Goal: Information Seeking & Learning: Learn about a topic

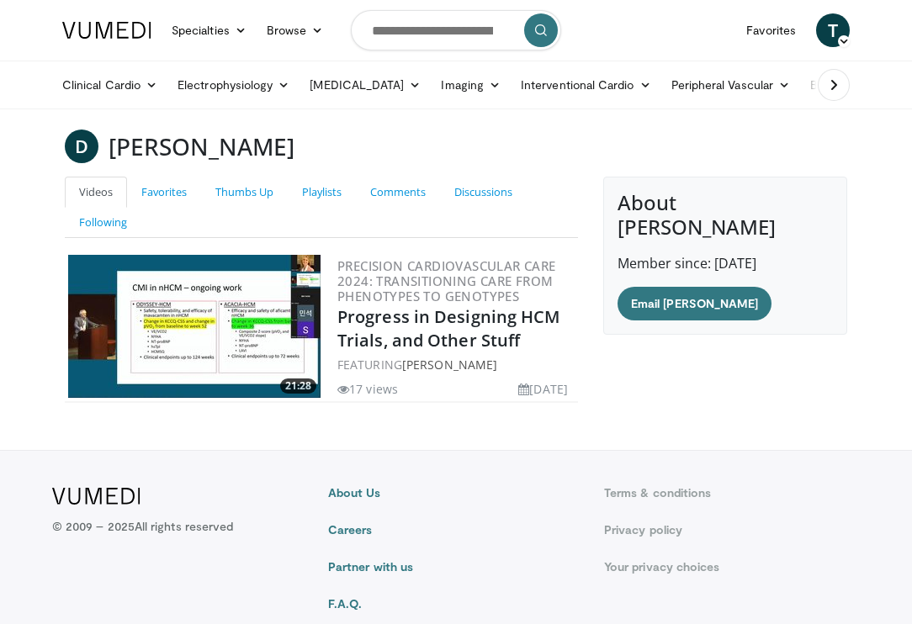
click at [212, 330] on img at bounding box center [194, 326] width 252 height 143
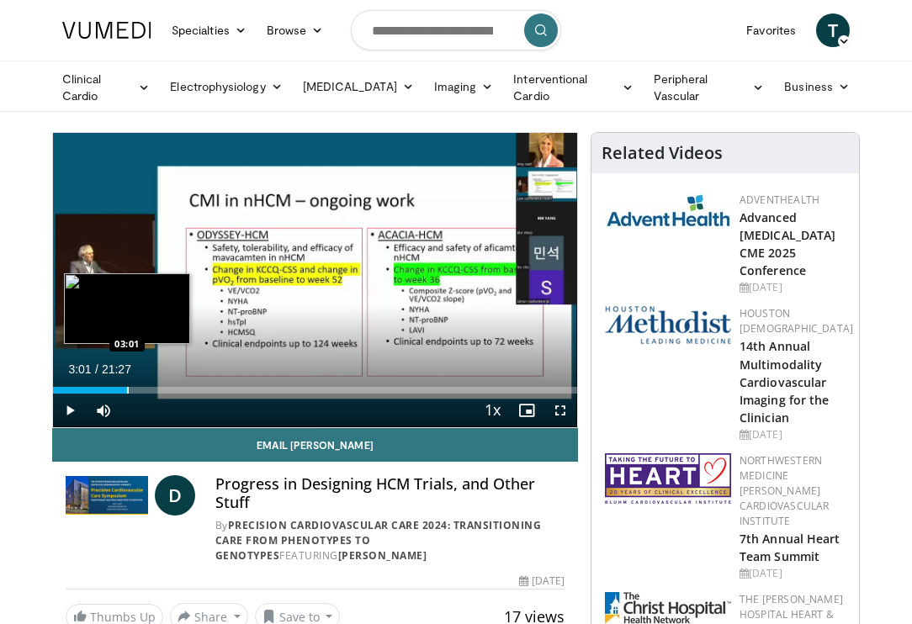
click at [127, 389] on div "Progress Bar" at bounding box center [128, 390] width 2 height 7
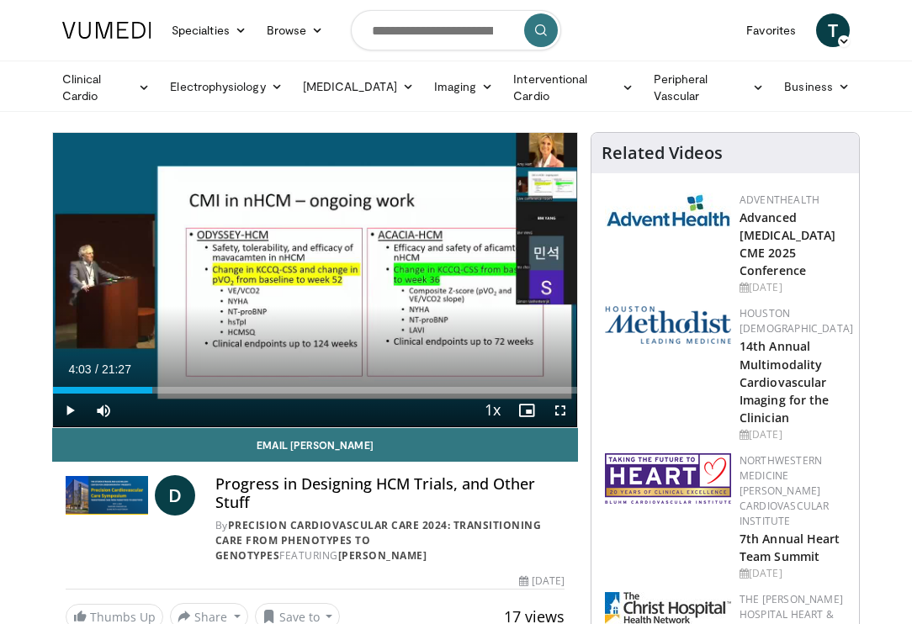
click at [152, 387] on div "Progress Bar" at bounding box center [153, 390] width 2 height 7
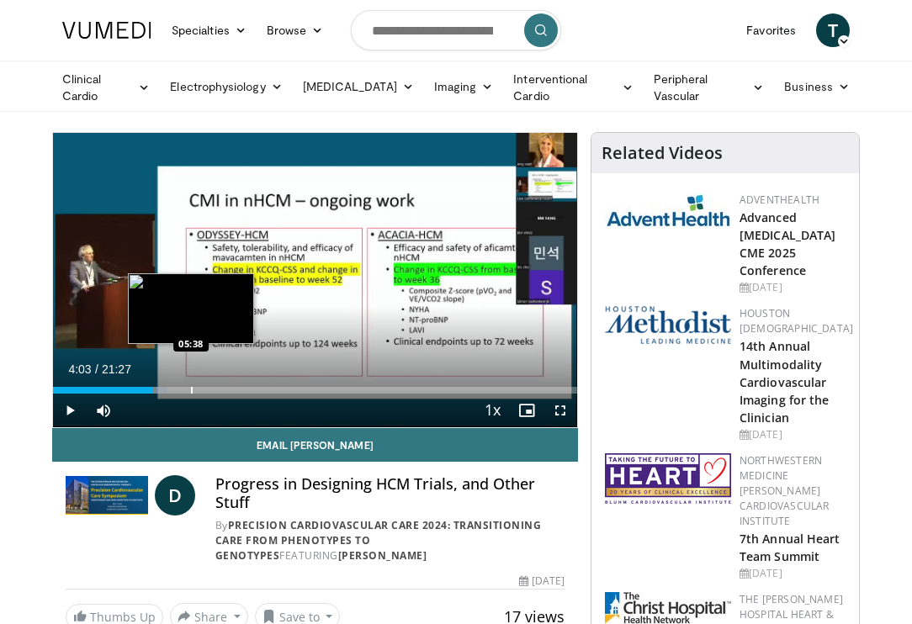
click at [193, 388] on div "Progress Bar" at bounding box center [192, 390] width 2 height 7
click at [187, 388] on div "Progress Bar" at bounding box center [187, 390] width 2 height 7
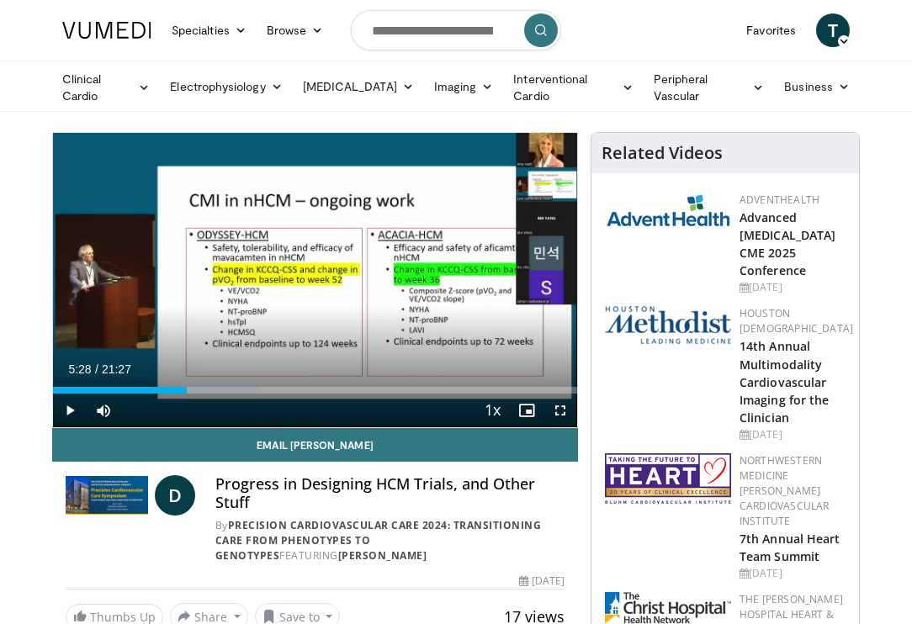
click at [71, 405] on span "Video Player" at bounding box center [70, 411] width 34 height 34
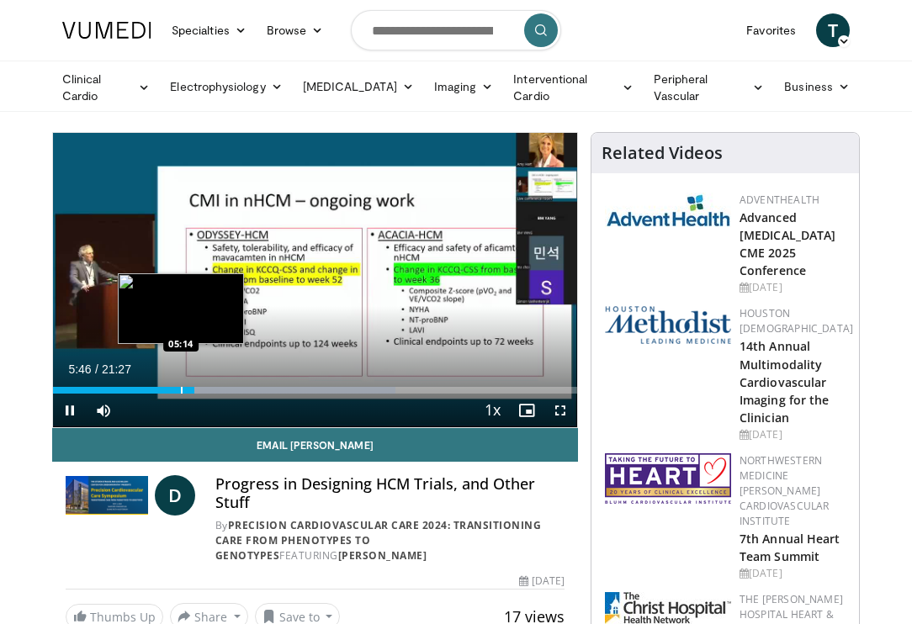
click at [181, 390] on div "Progress Bar" at bounding box center [182, 390] width 2 height 7
click at [172, 388] on div "Progress Bar" at bounding box center [173, 390] width 2 height 7
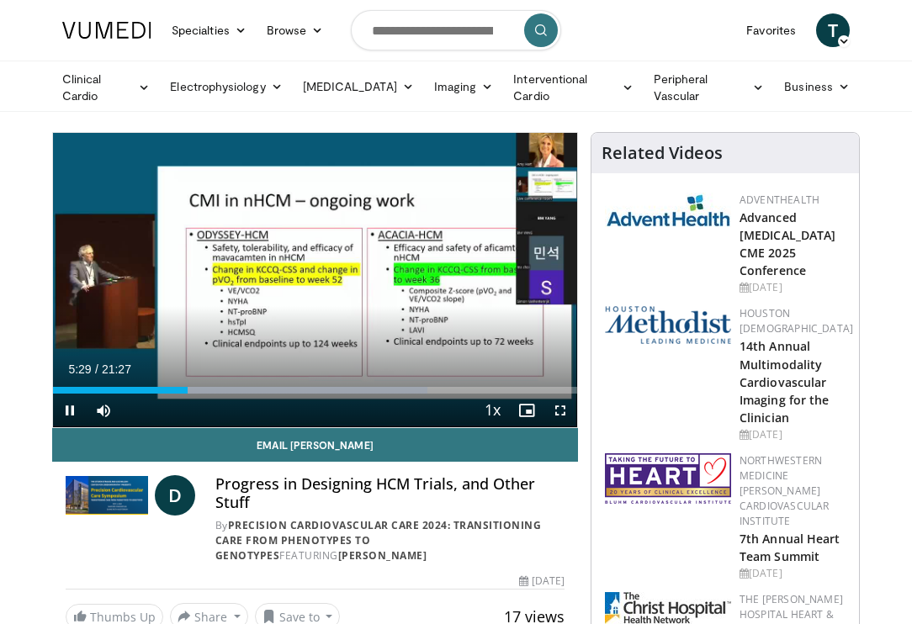
click at [73, 410] on span "Video Player" at bounding box center [70, 411] width 34 height 34
click at [424, 32] on input "Search topics, interventions" at bounding box center [456, 30] width 210 height 40
type input "*********"
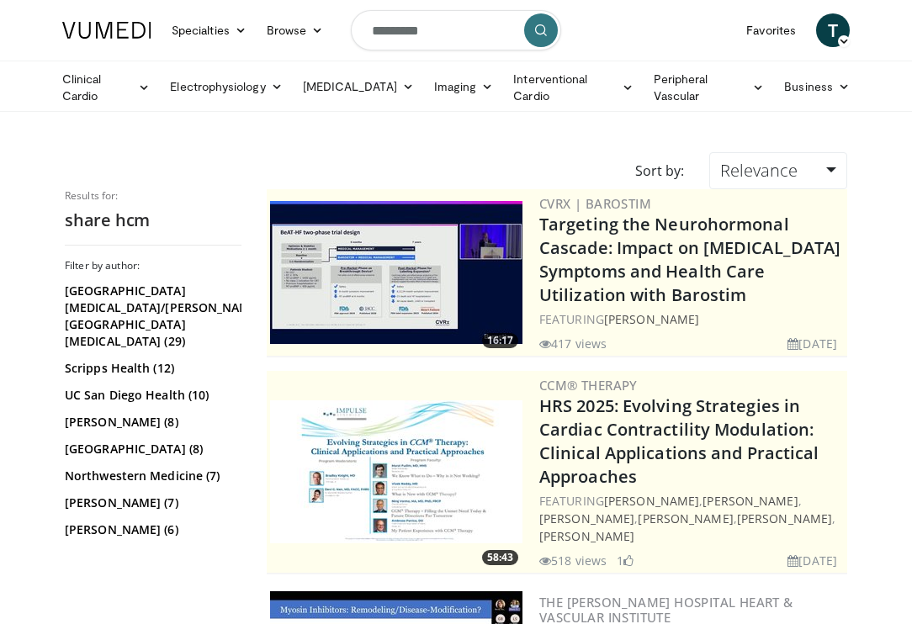
click at [404, 33] on input "*********" at bounding box center [456, 30] width 210 height 40
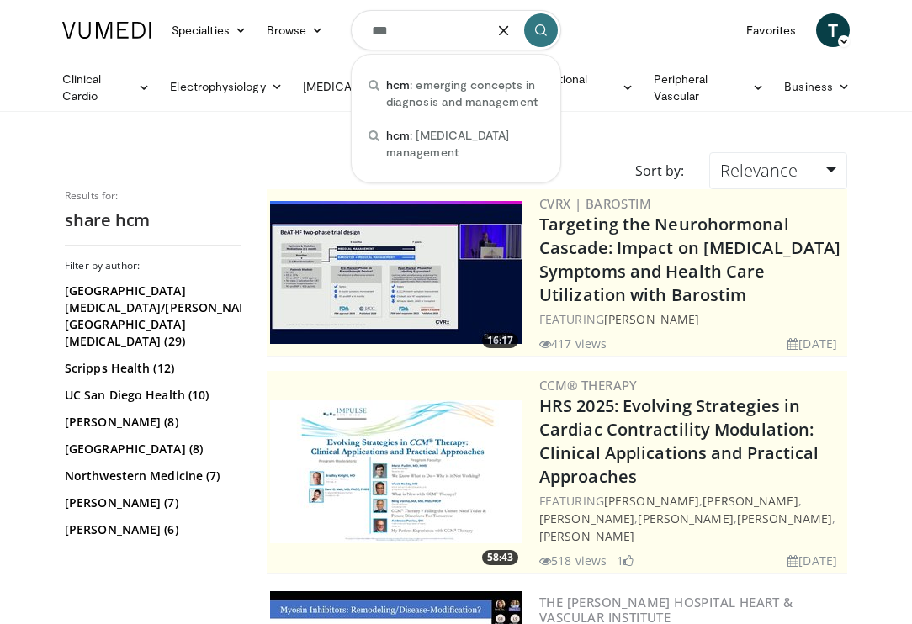
click at [84, 549] on link "Cleveland Clinic (6)" at bounding box center [151, 557] width 172 height 17
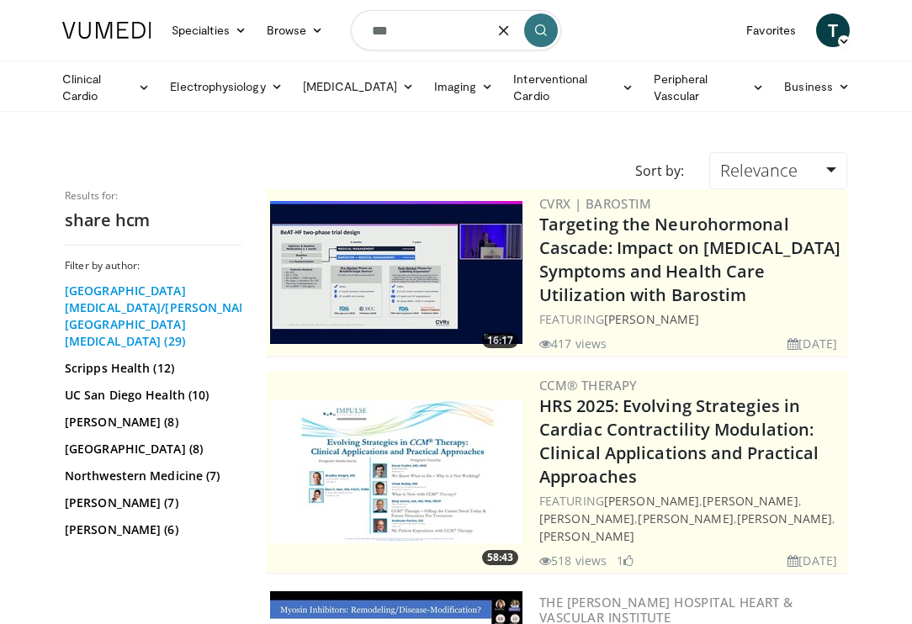
click at [135, 289] on link "Yale Cancer Center/Smilow Cancer Hospital (29)" at bounding box center [151, 316] width 172 height 67
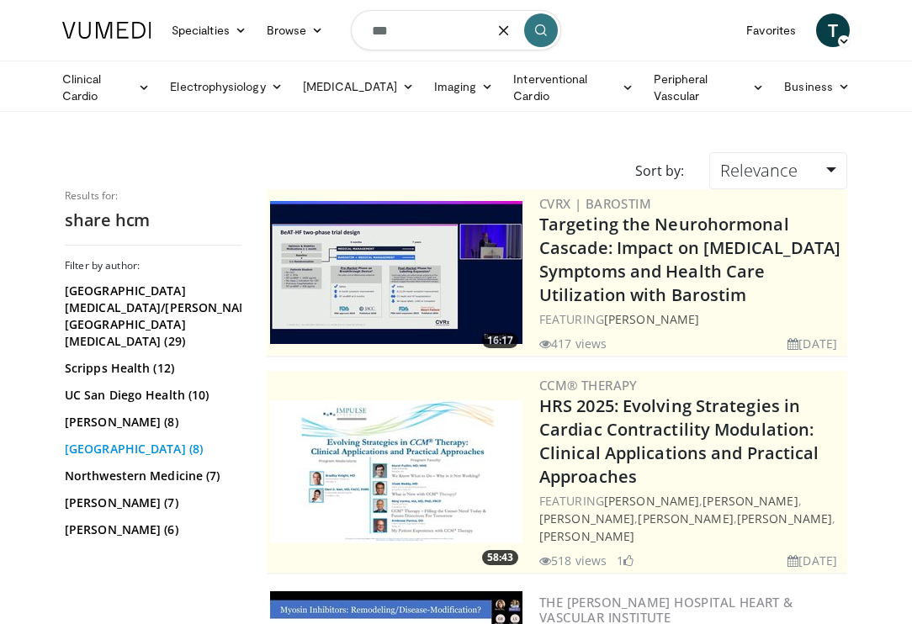
click at [150, 441] on link "Silver Hill Hospital (8)" at bounding box center [151, 449] width 172 height 17
click at [423, 24] on input "***" at bounding box center [456, 30] width 210 height 40
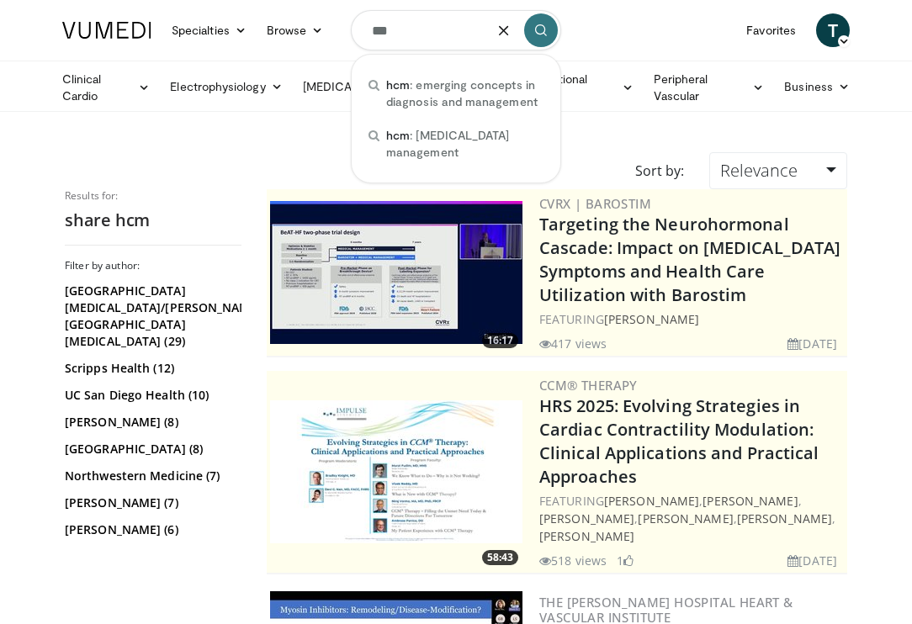
click at [423, 24] on input "***" at bounding box center [456, 30] width 210 height 40
type input "*"
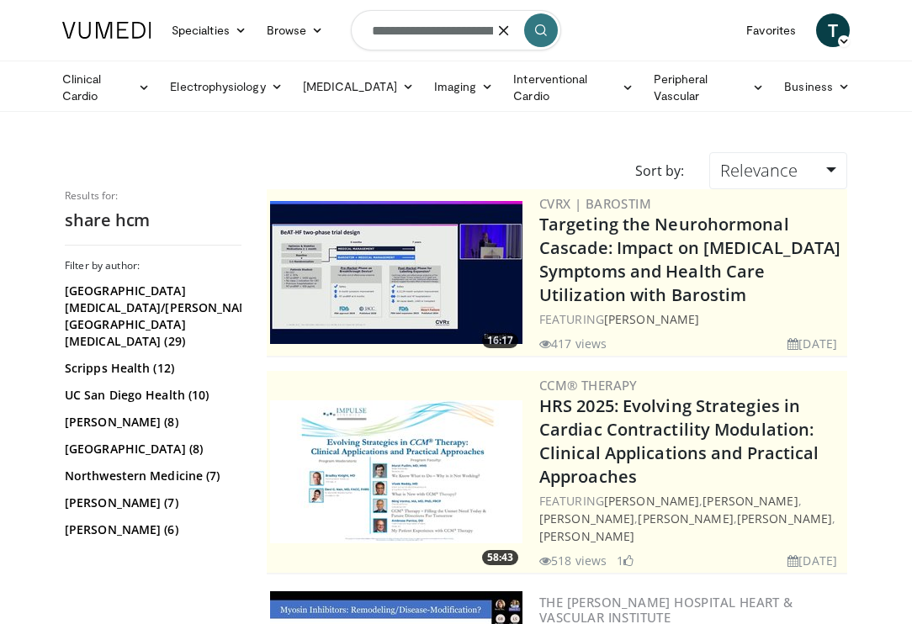
type input "**********"
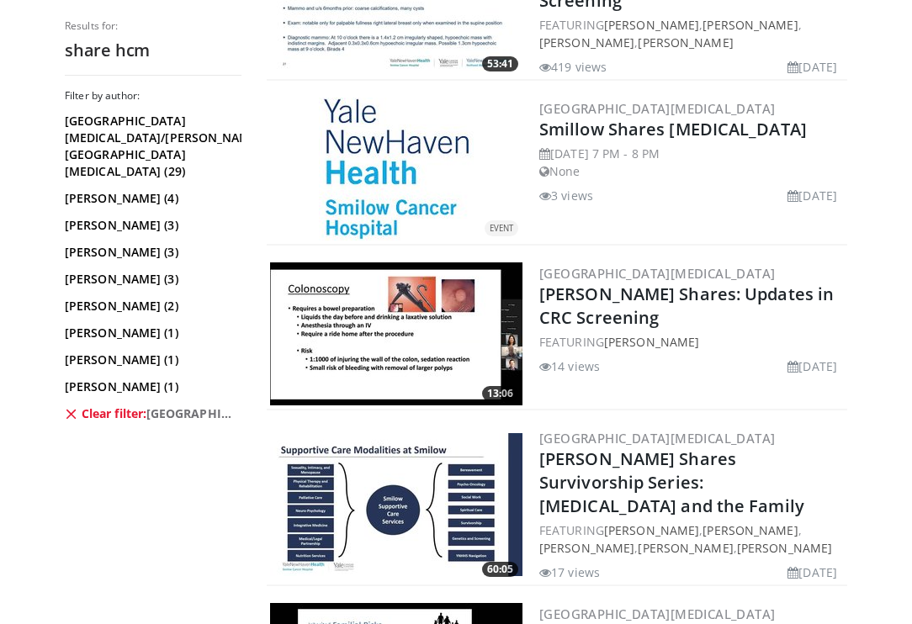
scroll to position [618, 0]
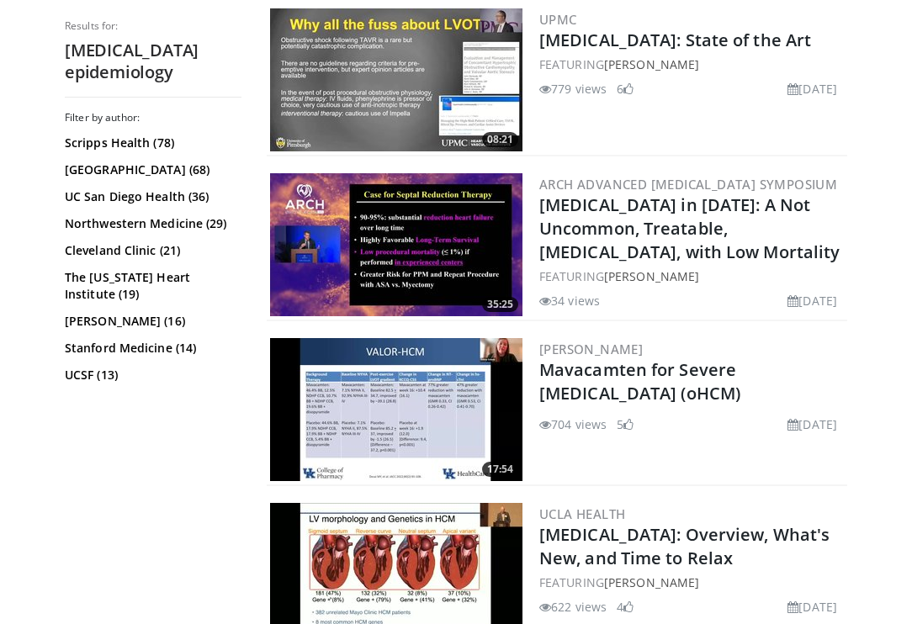
scroll to position [3567, 0]
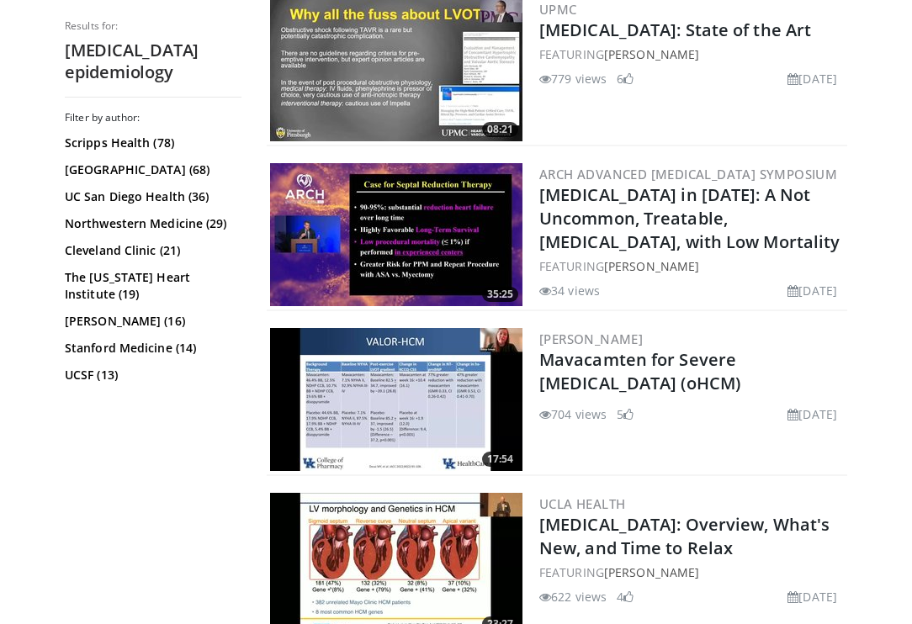
click at [470, 263] on img at bounding box center [396, 234] width 252 height 143
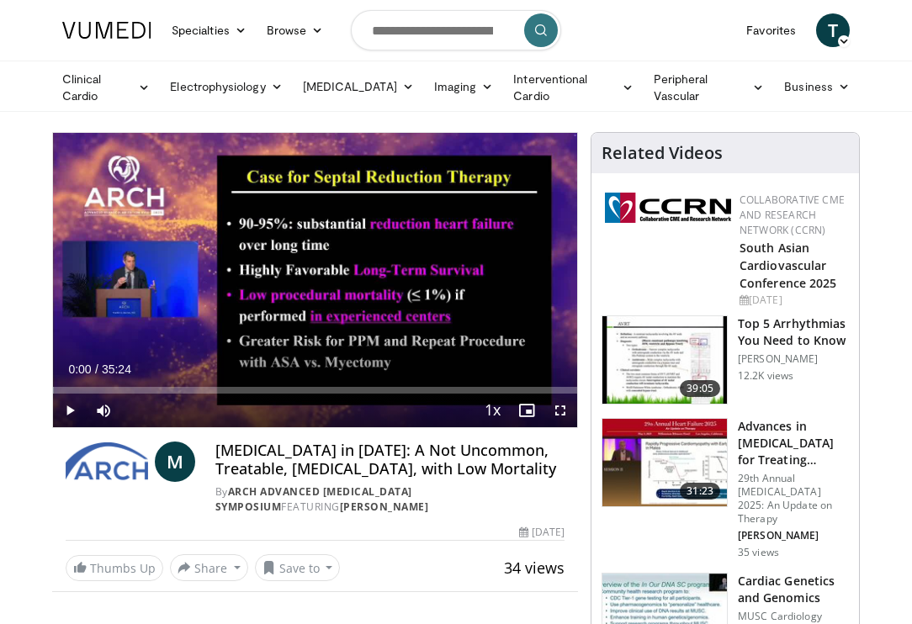
click at [71, 411] on span "Video Player" at bounding box center [70, 411] width 34 height 34
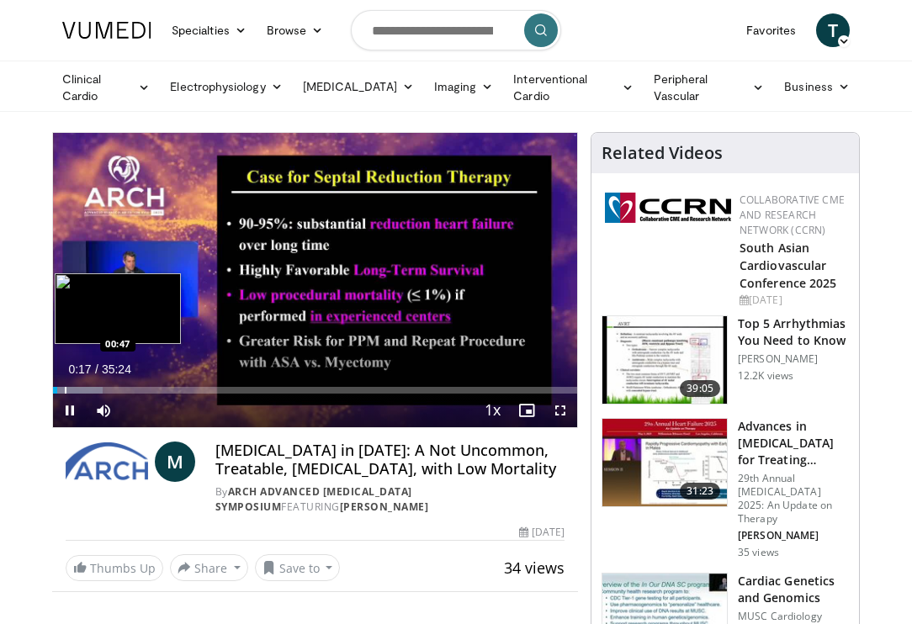
click at [65, 388] on div "Progress Bar" at bounding box center [66, 390] width 2 height 7
click at [62, 390] on div "Progress Bar" at bounding box center [63, 390] width 2 height 7
click at [59, 390] on div "Progress Bar" at bounding box center [60, 390] width 2 height 7
click at [57, 390] on div "Progress Bar" at bounding box center [58, 390] width 2 height 7
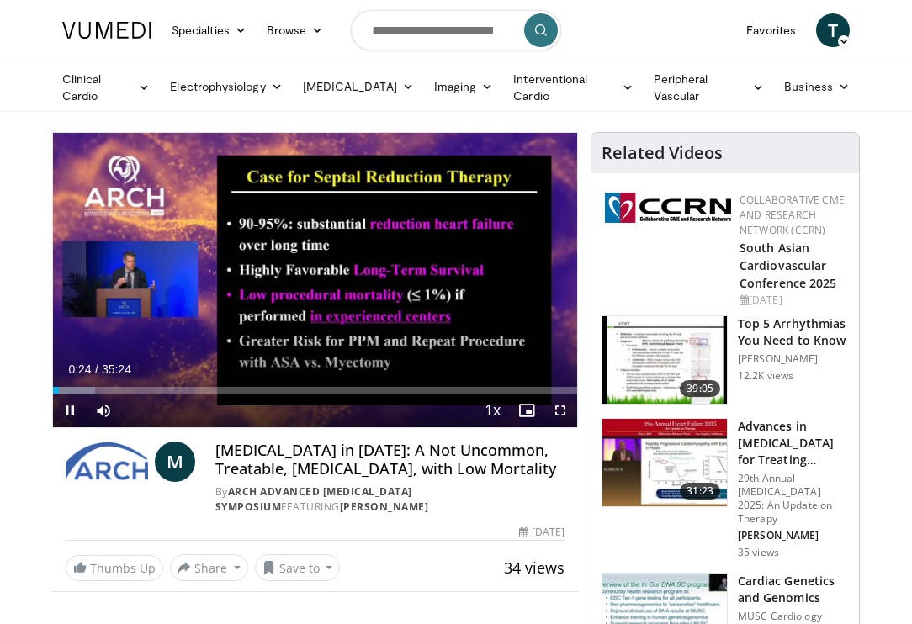
click at [565, 413] on video-js "**********" at bounding box center [315, 280] width 524 height 294
click at [565, 411] on span "Video Player" at bounding box center [561, 411] width 34 height 34
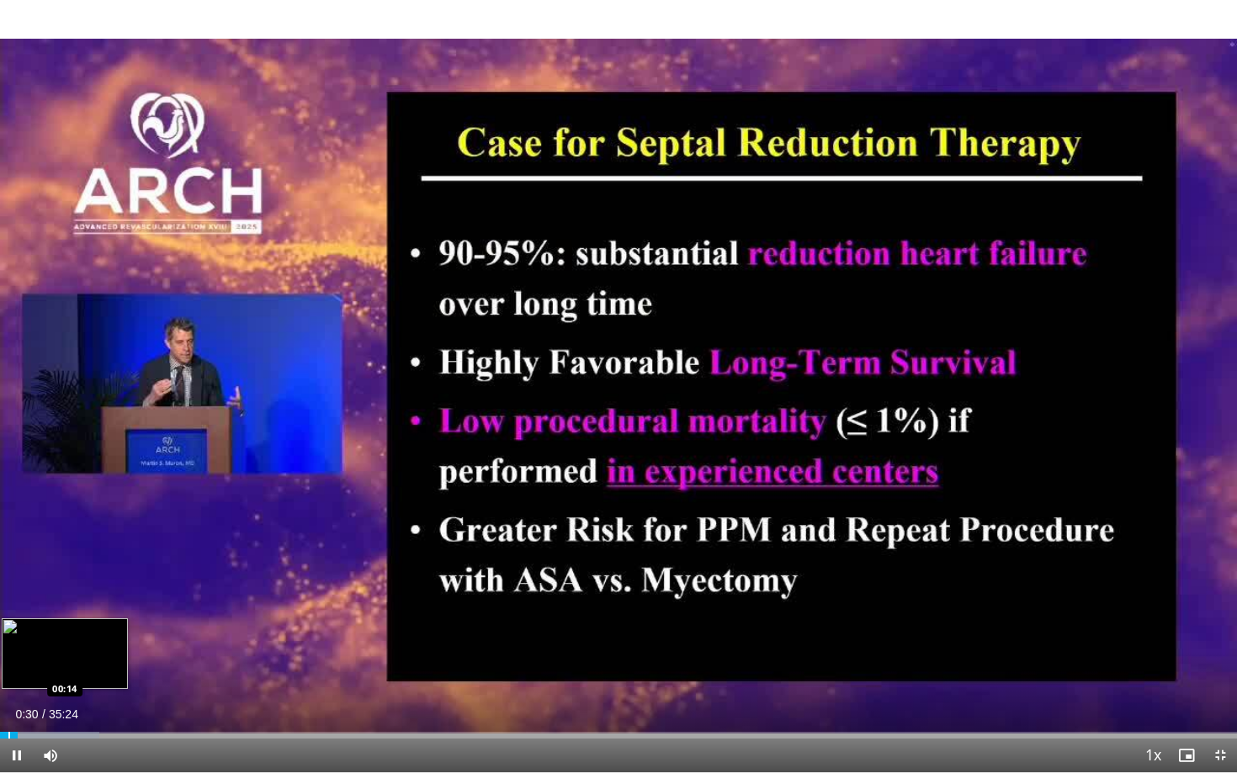
click at [8, 623] on video-js "**********" at bounding box center [618, 386] width 1237 height 773
click at [9, 623] on div "Progress Bar" at bounding box center [10, 735] width 2 height 7
click at [6, 623] on div "Progress Bar" at bounding box center [7, 735] width 2 height 7
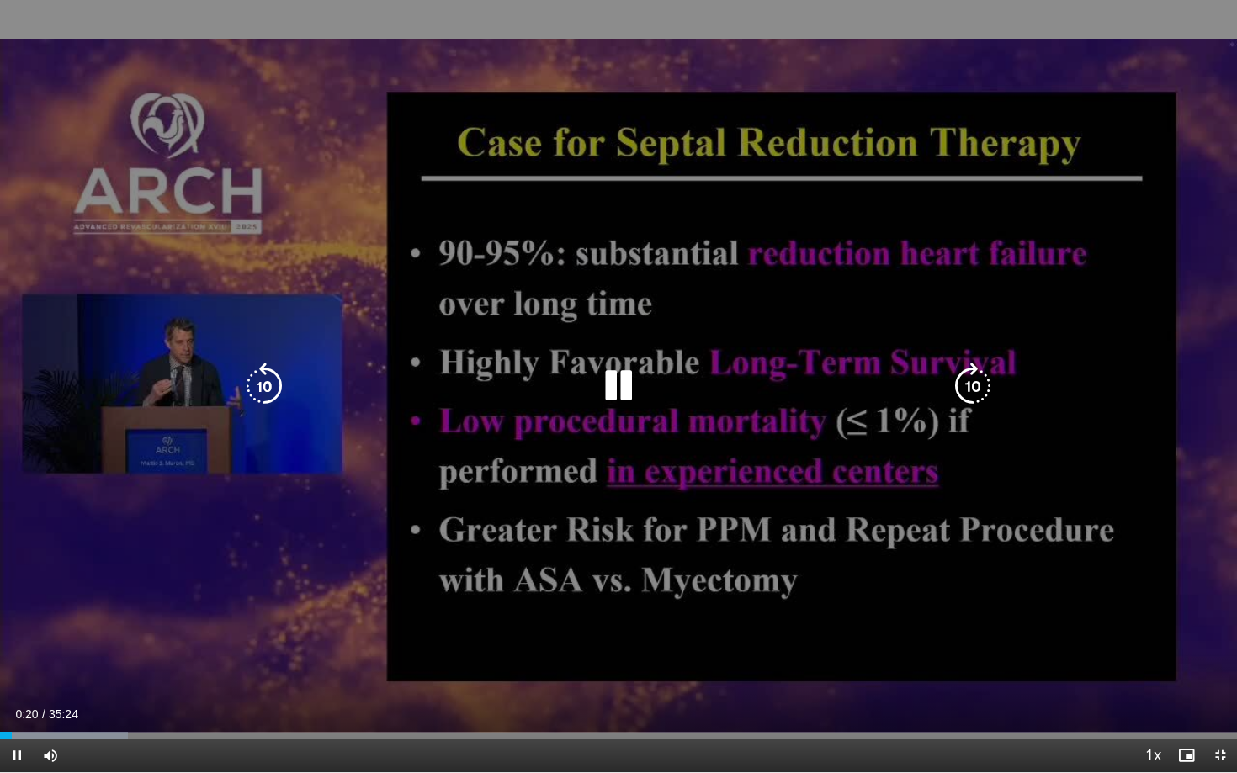
click at [292, 608] on div "10 seconds Tap to unmute" at bounding box center [618, 386] width 1237 height 772
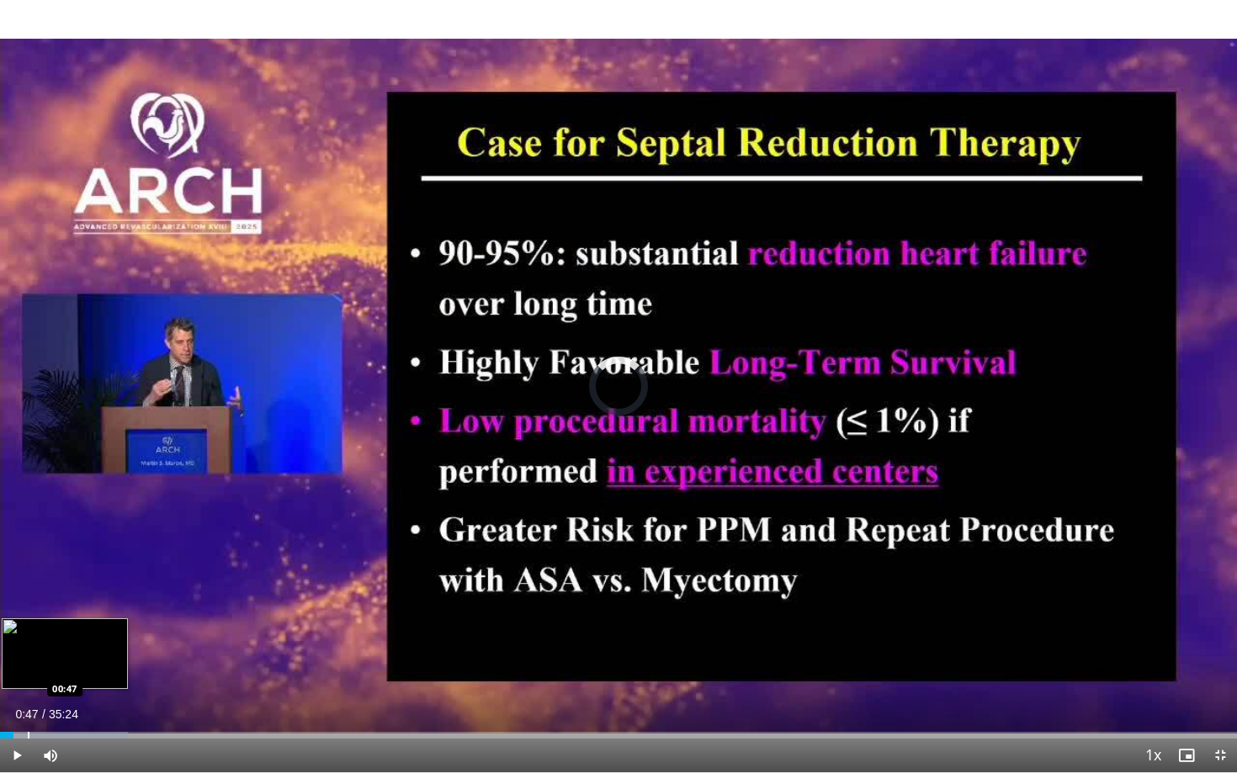
click at [28, 623] on div "Progress Bar" at bounding box center [29, 735] width 2 height 7
click at [49, 623] on div "Progress Bar" at bounding box center [50, 735] width 2 height 7
click at [66, 623] on div "Progress Bar" at bounding box center [67, 735] width 2 height 7
click at [89, 623] on div "Progress Bar" at bounding box center [89, 735] width 2 height 7
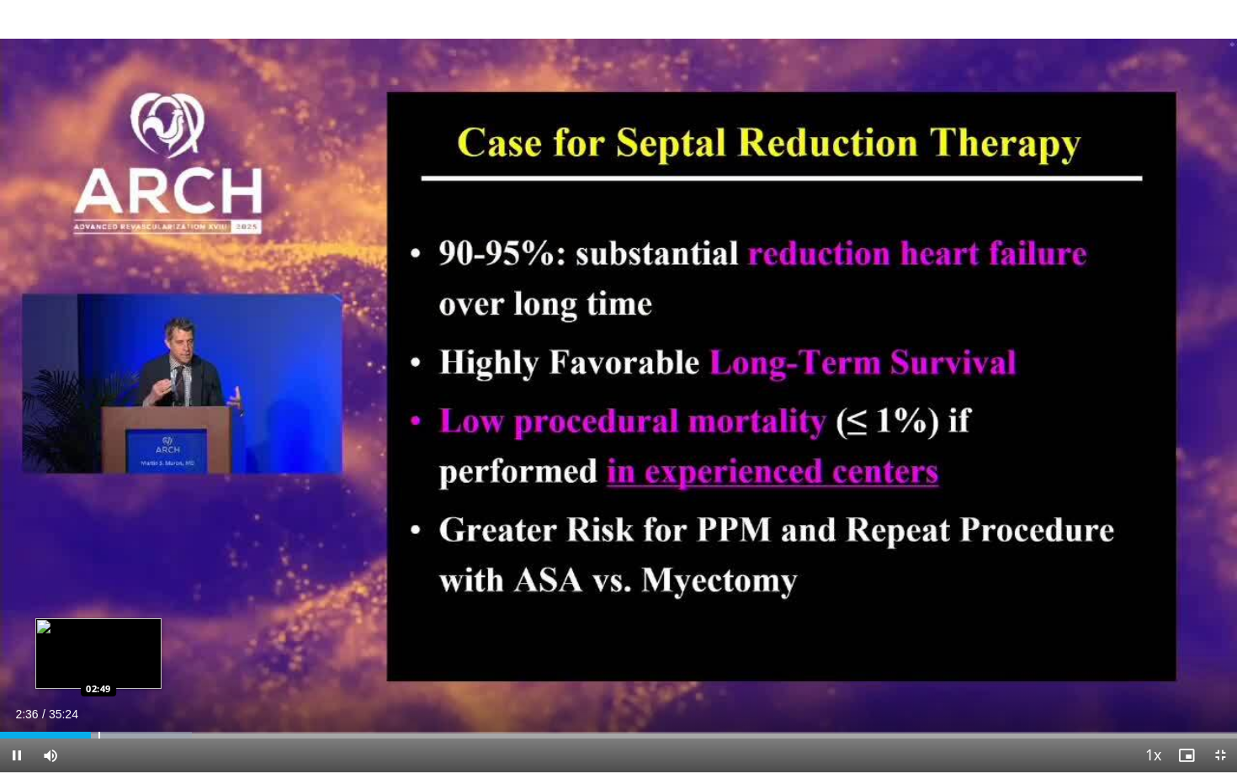
click at [98, 623] on div "Progress Bar" at bounding box center [99, 735] width 2 height 7
click at [109, 623] on div "Progress Bar" at bounding box center [110, 735] width 2 height 7
click at [119, 623] on div "Progress Bar" at bounding box center [120, 735] width 2 height 7
click at [133, 623] on div "Progress Bar" at bounding box center [132, 735] width 2 height 7
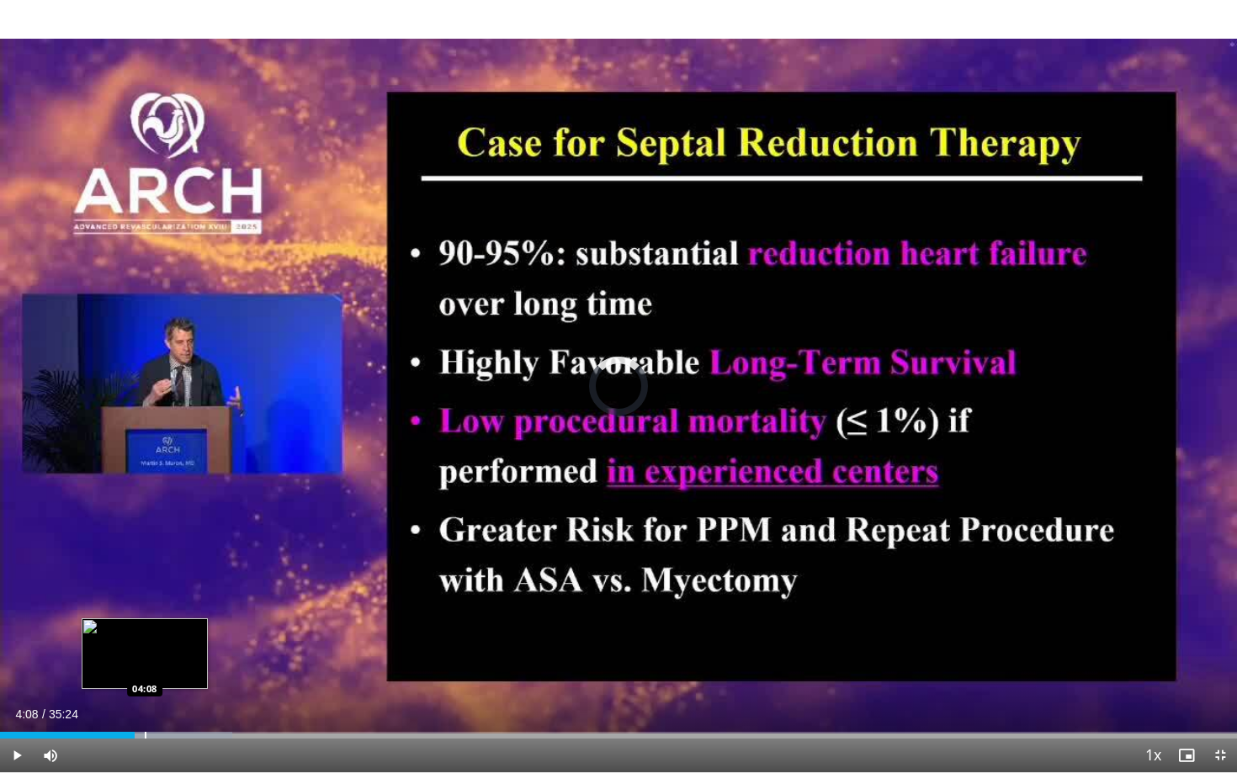
click at [145, 623] on div "Progress Bar" at bounding box center [146, 735] width 2 height 7
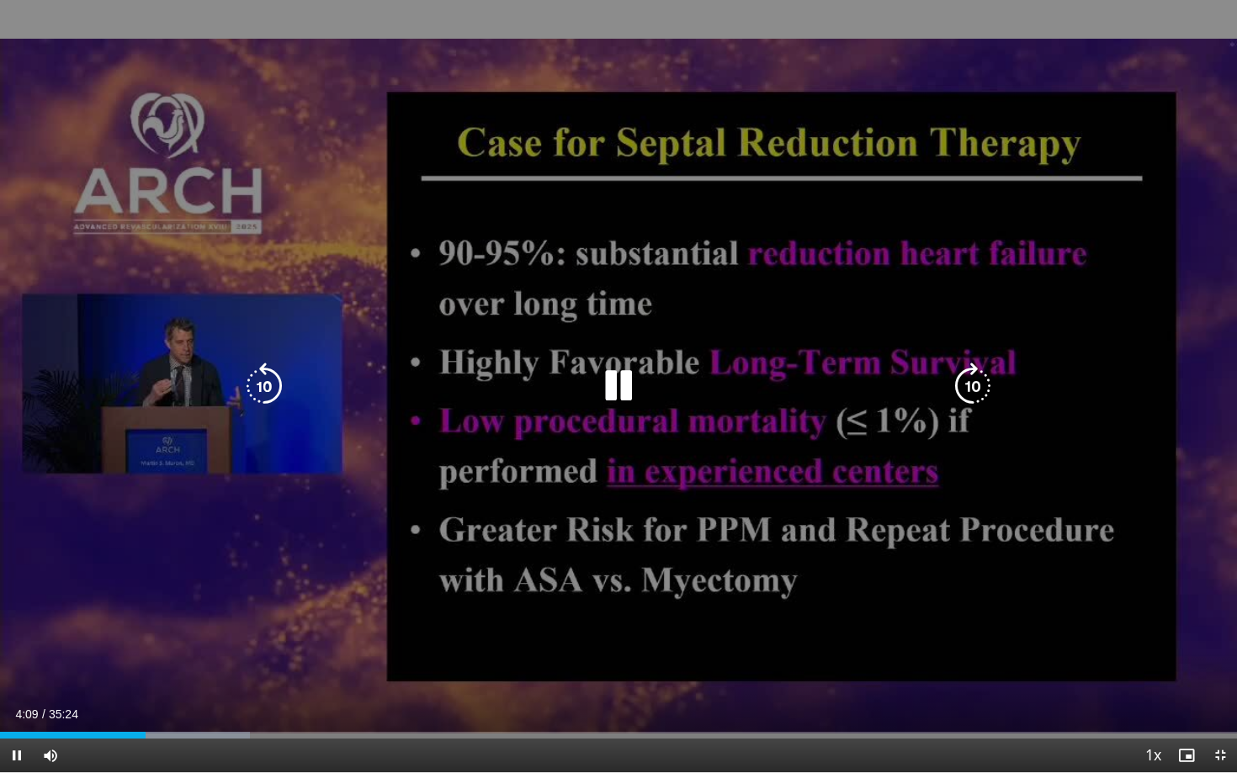
click at [157, 623] on video-js "**********" at bounding box center [618, 386] width 1237 height 773
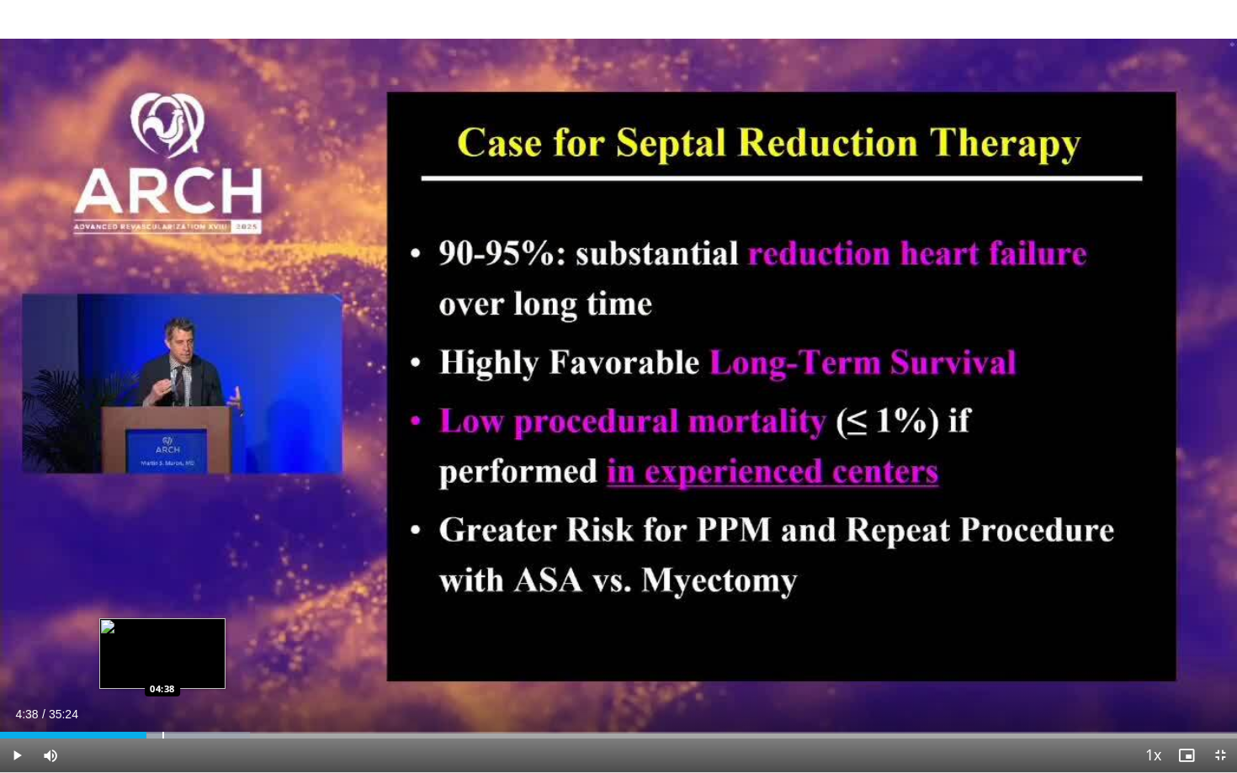
click at [162, 623] on div "Progress Bar" at bounding box center [163, 735] width 2 height 7
click at [192, 623] on div "Progress Bar" at bounding box center [193, 735] width 2 height 7
click at [225, 623] on div "Current Time 5:29 / Duration 35:24 Pause Skip Backward Skip Forward Mute Loaded…" at bounding box center [618, 756] width 1237 height 34
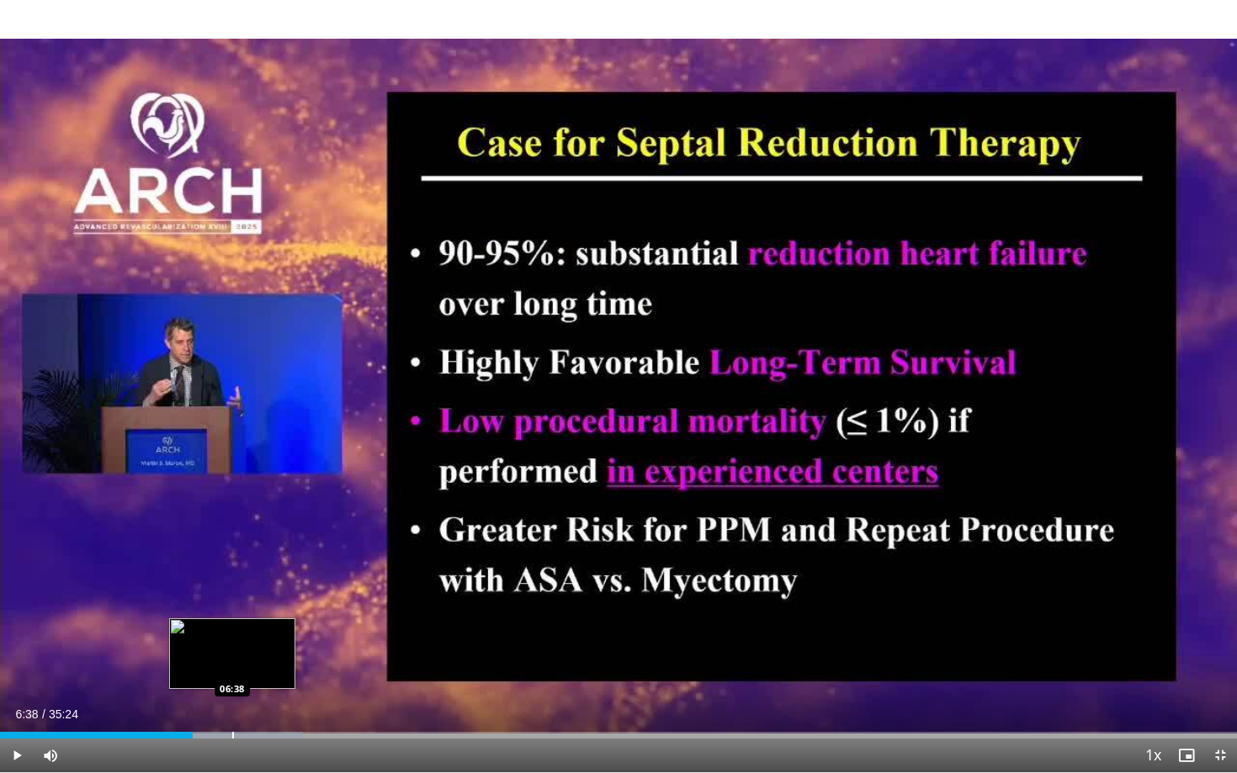
click at [232, 623] on div "Loaded : 24.48% 05:31 06:38" at bounding box center [618, 731] width 1237 height 16
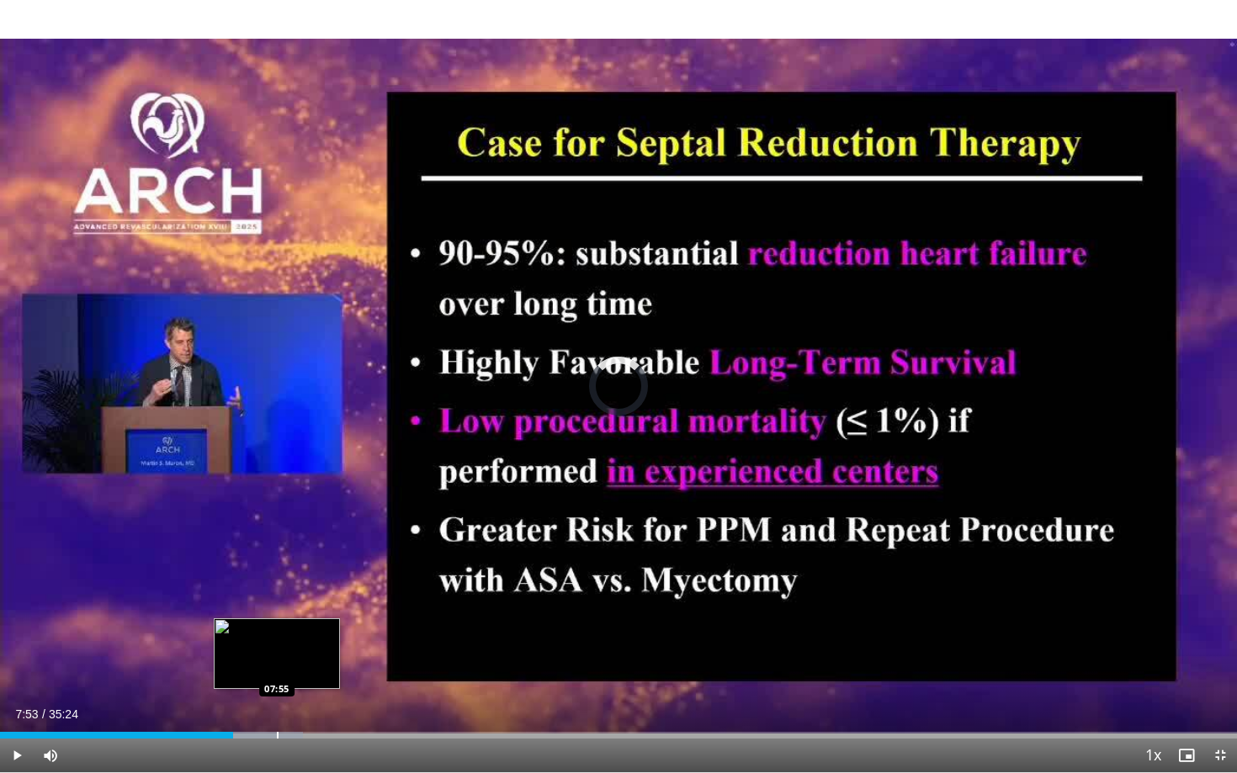
click at [277, 623] on div "Progress Bar" at bounding box center [278, 735] width 2 height 7
click at [304, 623] on div "Progress Bar" at bounding box center [305, 735] width 2 height 7
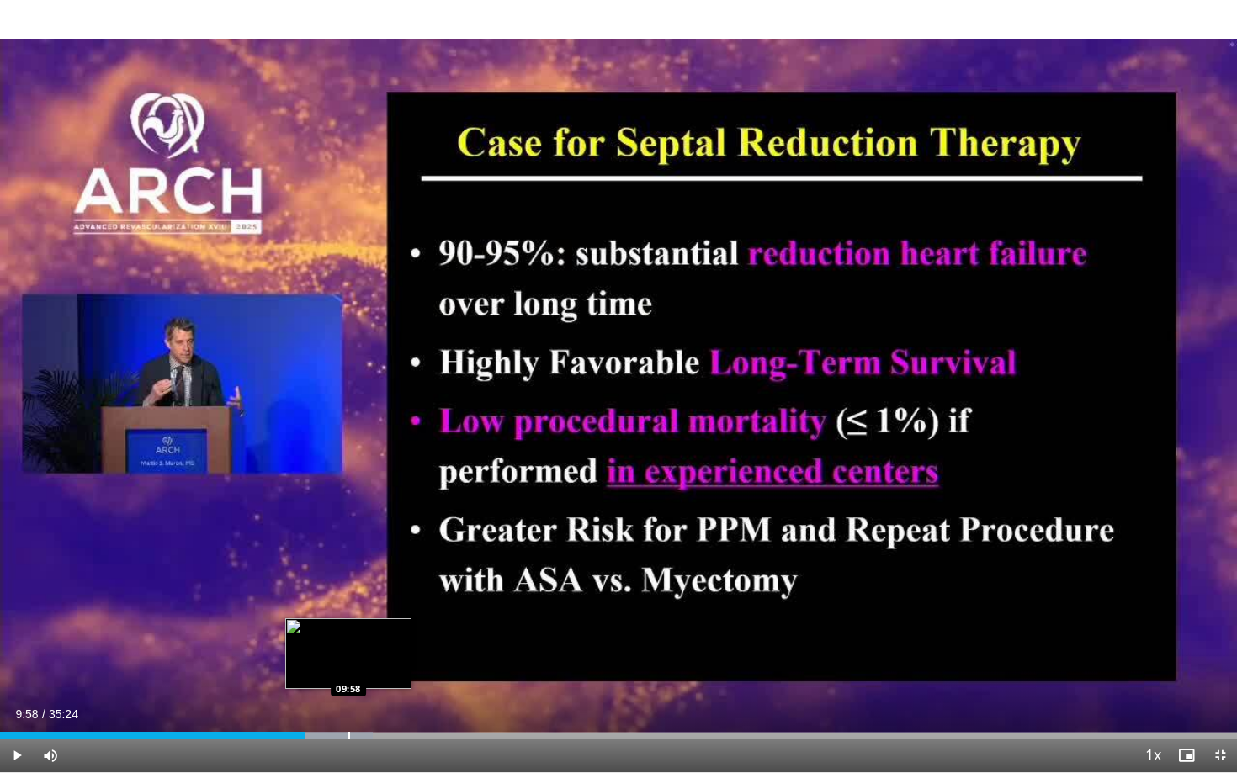
click at [348, 623] on div "Progress Bar" at bounding box center [349, 735] width 2 height 7
click at [397, 623] on div "Current Time 9:59 / Duration 35:24 Pause Skip Backward Skip Forward Mute Loaded…" at bounding box center [618, 756] width 1237 height 34
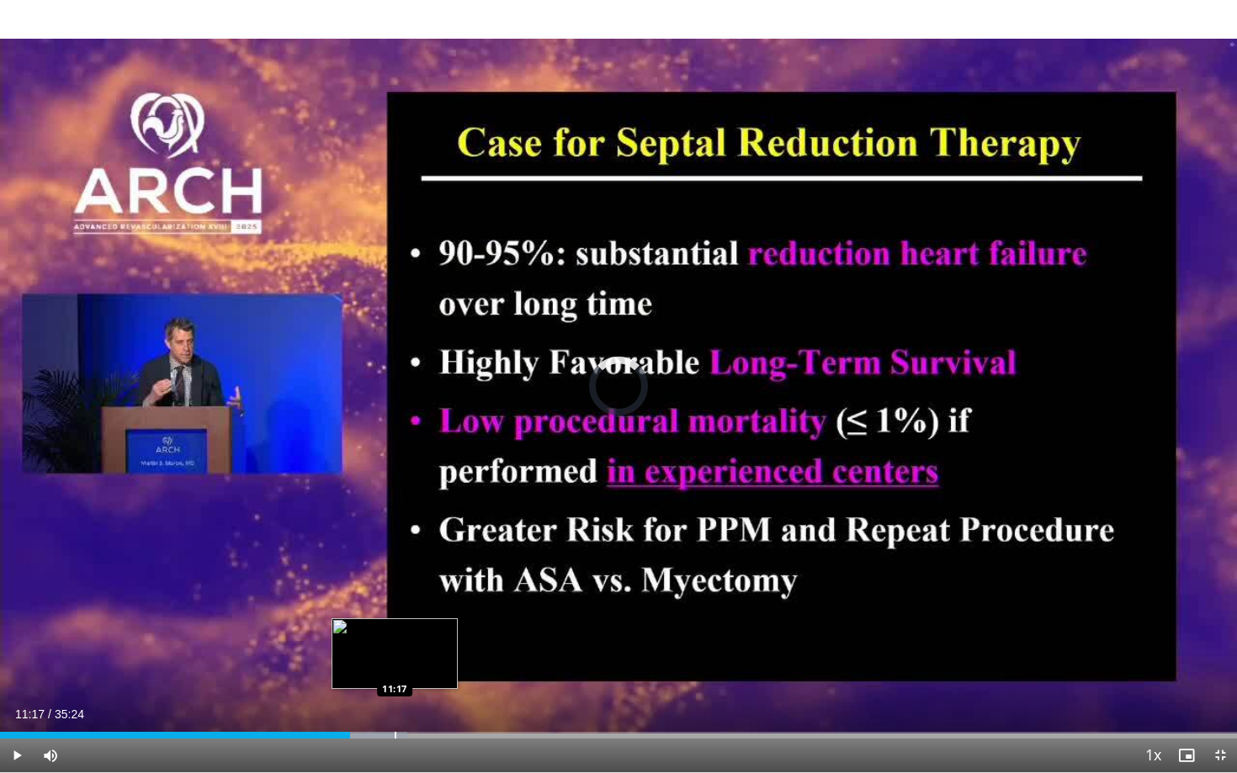
click at [395, 623] on div "Progress Bar" at bounding box center [396, 735] width 2 height 7
click at [430, 623] on div "Progress Bar" at bounding box center [430, 735] width 2 height 7
click at [449, 623] on div "Progress Bar" at bounding box center [450, 735] width 2 height 7
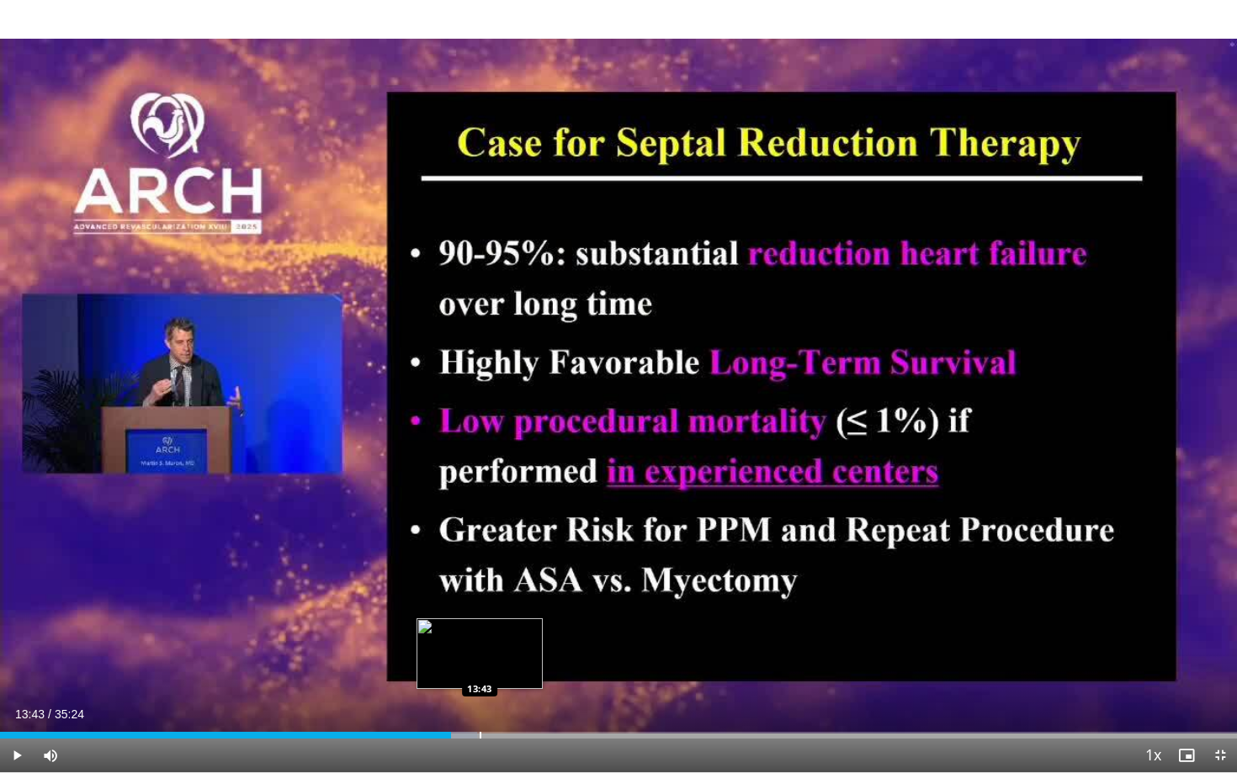
click at [480, 623] on div "Progress Bar" at bounding box center [481, 735] width 2 height 7
click at [510, 623] on div "Progress Bar" at bounding box center [511, 735] width 2 height 7
click at [553, 623] on div "Progress Bar" at bounding box center [554, 735] width 2 height 7
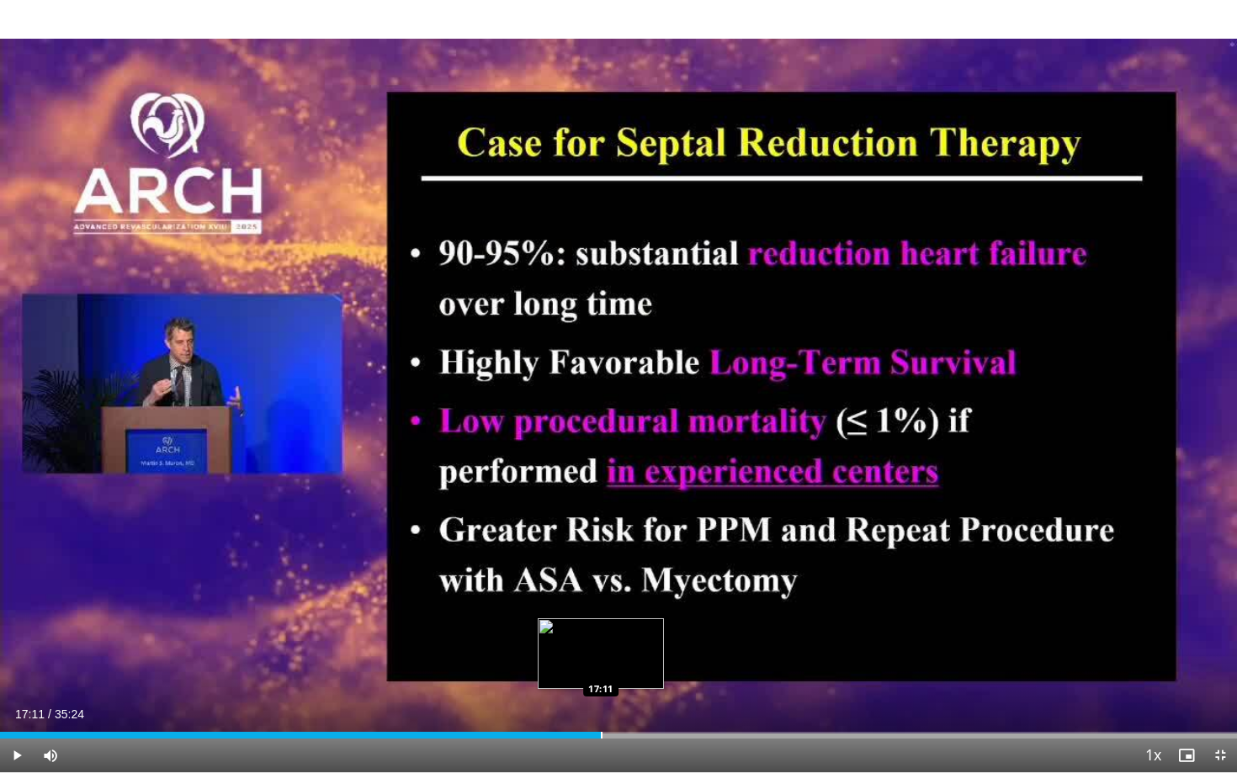
click at [601, 623] on div "Progress Bar" at bounding box center [602, 735] width 2 height 7
click at [661, 623] on div "Current Time 17:12 / Duration 35:24 Pause Skip Backward Skip Forward Mute Loade…" at bounding box center [618, 756] width 1237 height 34
click at [657, 623] on div "Current Time 17:13 / Duration 35:24 Pause Skip Backward Skip Forward Mute Loade…" at bounding box center [618, 756] width 1237 height 34
click at [635, 623] on div "Progress Bar" at bounding box center [636, 735] width 2 height 7
click at [708, 623] on div "Progress Bar" at bounding box center [709, 735] width 2 height 7
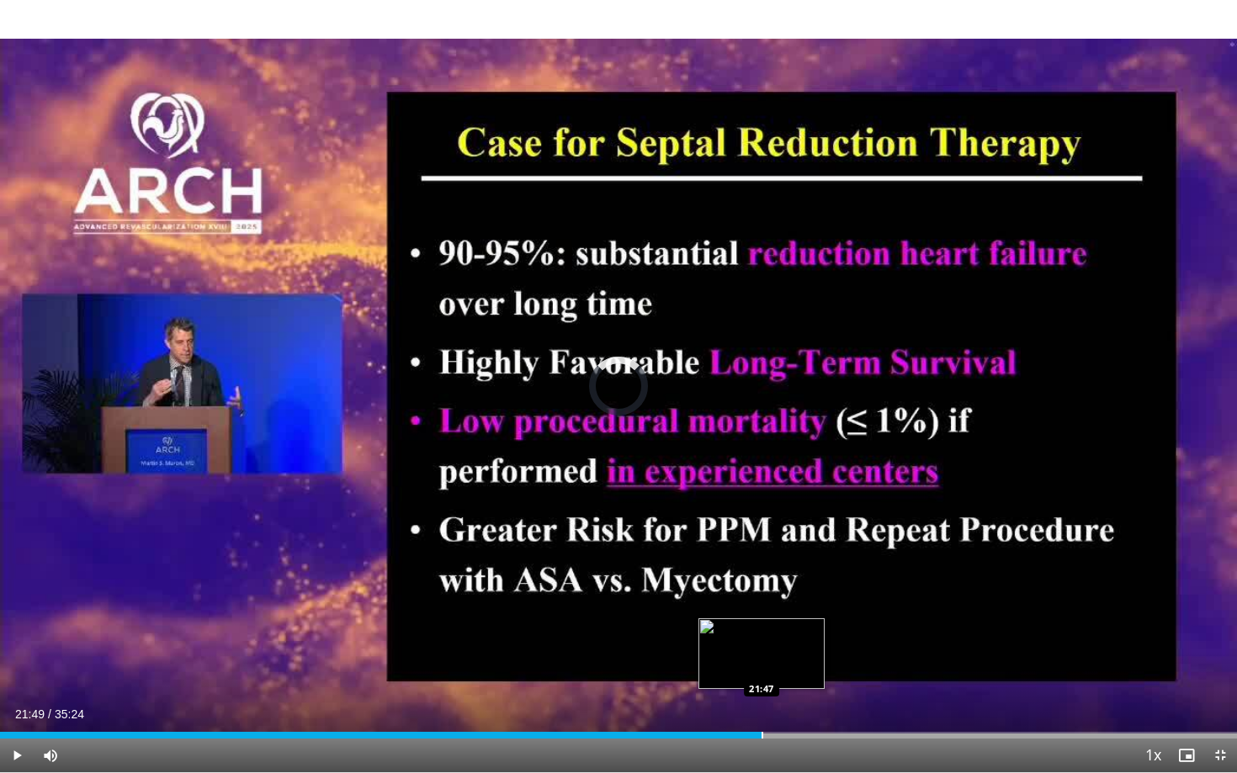
click at [762, 623] on div "Progress Bar" at bounding box center [762, 735] width 2 height 7
click at [820, 623] on div "Progress Bar" at bounding box center [821, 735] width 2 height 7
click at [874, 623] on div "Progress Bar" at bounding box center [875, 735] width 2 height 7
click at [911, 623] on div "Current Time 25:01 / Duration 35:24 Pause Skip Backward Skip Forward Mute Loade…" at bounding box center [618, 756] width 1237 height 34
click at [911, 623] on div "Current Time 25:02 / Duration 35:24 Pause Skip Backward Skip Forward Mute Loade…" at bounding box center [618, 756] width 1237 height 34
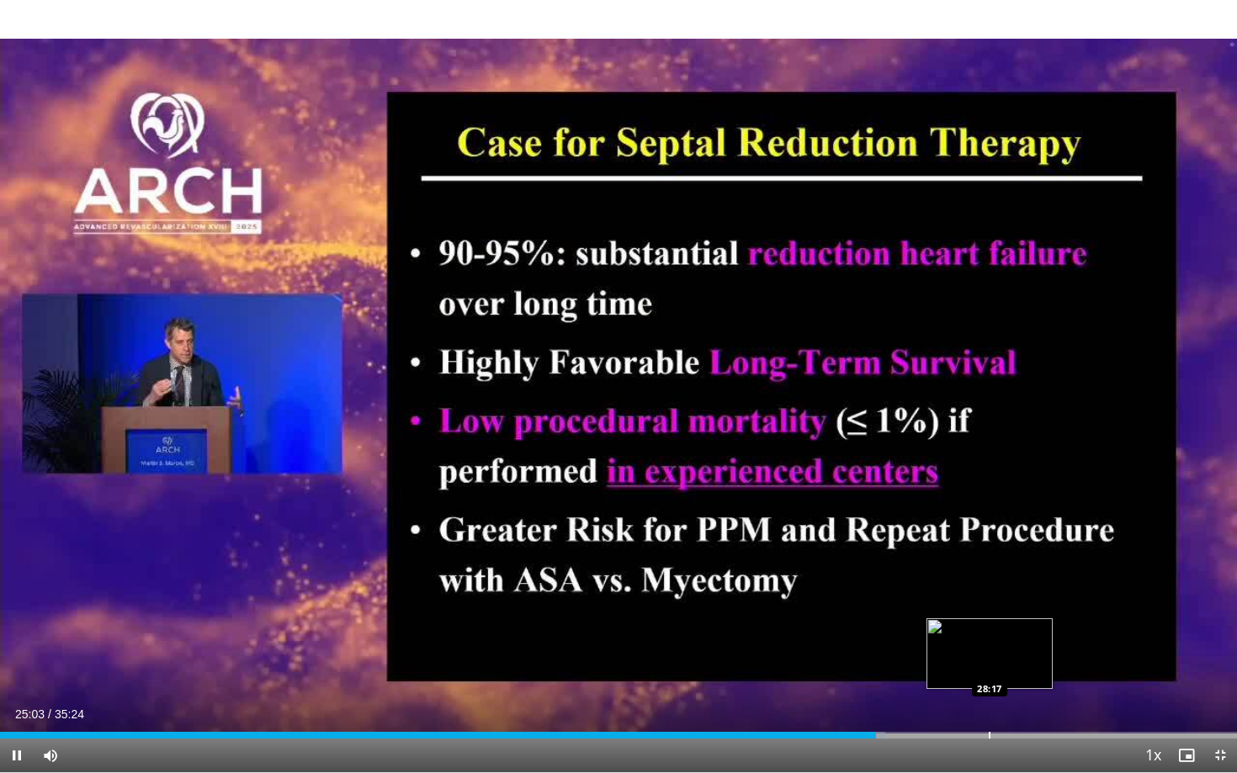
click at [911, 623] on div "Progress Bar" at bounding box center [990, 735] width 2 height 7
click at [911, 623] on div "Loaded : 80.03% 28:19 30:01" at bounding box center [618, 731] width 1237 height 16
click at [911, 623] on div "Progress Bar" at bounding box center [1117, 735] width 2 height 7
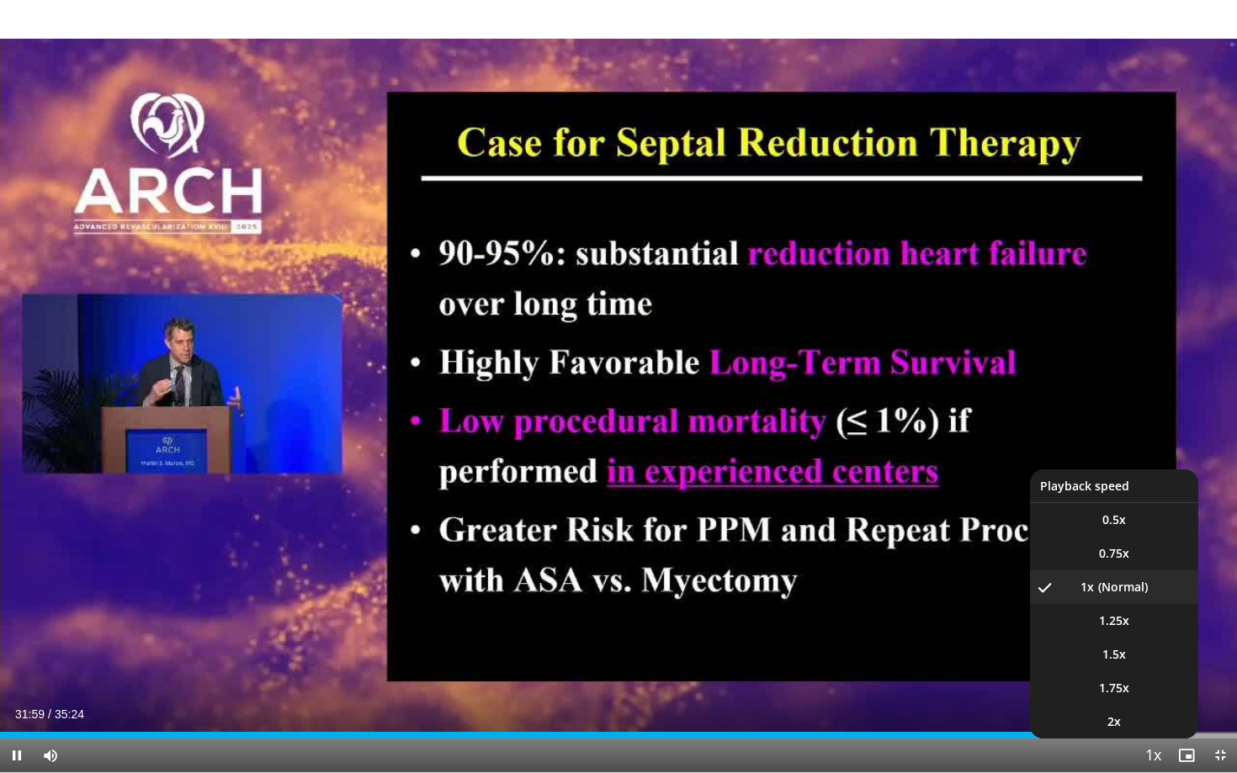
click at [911, 623] on button "Playback Rate" at bounding box center [1153, 756] width 34 height 34
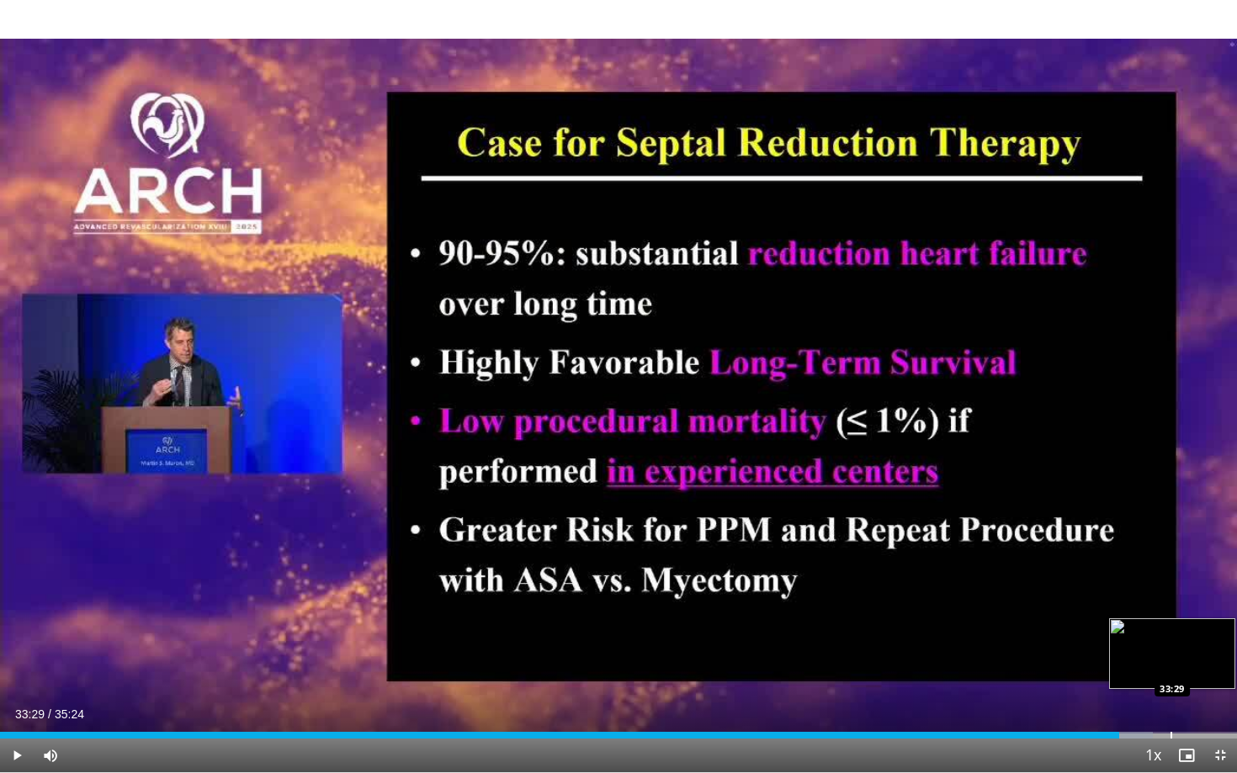
click at [911, 623] on div "Progress Bar" at bounding box center [1171, 735] width 2 height 7
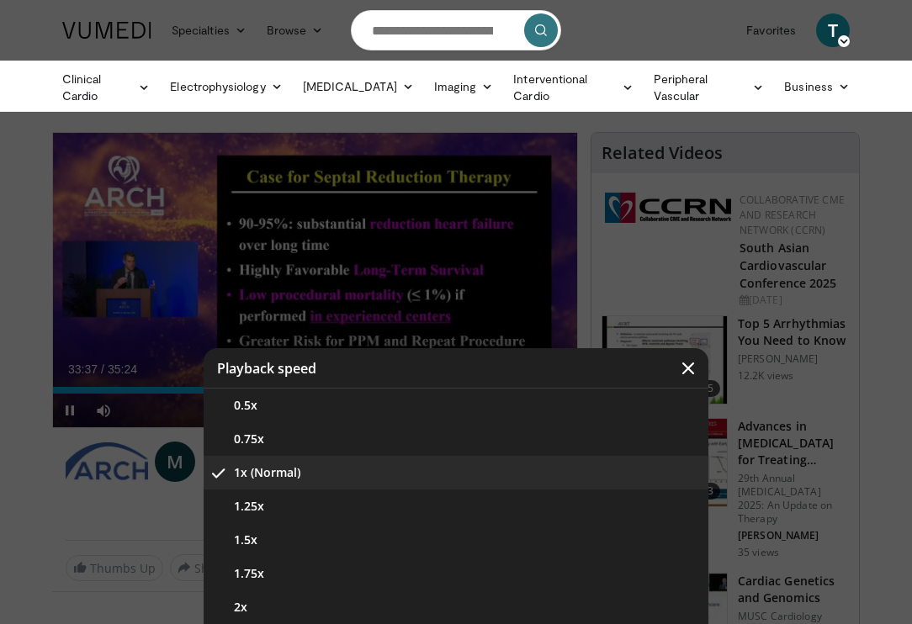
click at [692, 366] on icon "Video Player" at bounding box center [688, 368] width 17 height 17
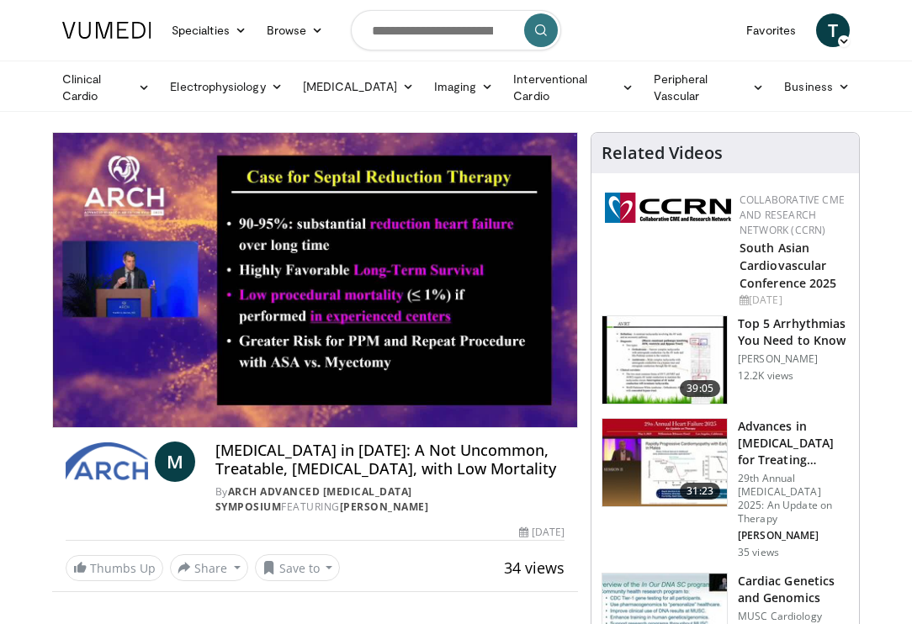
click at [417, 50] on form at bounding box center [456, 30] width 210 height 61
click at [422, 30] on input "Search topics, interventions" at bounding box center [456, 30] width 210 height 40
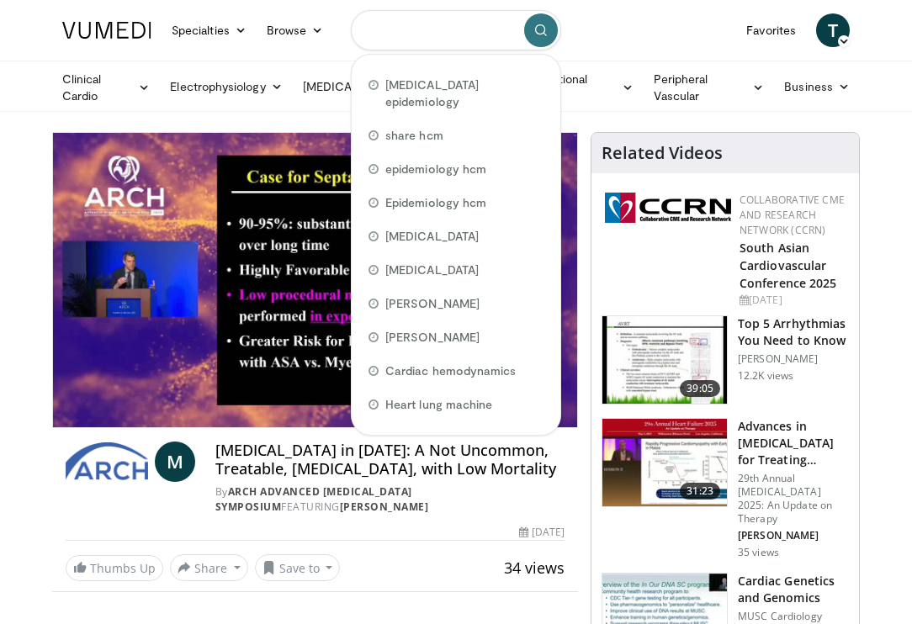
paste input "**********"
type input "**********"
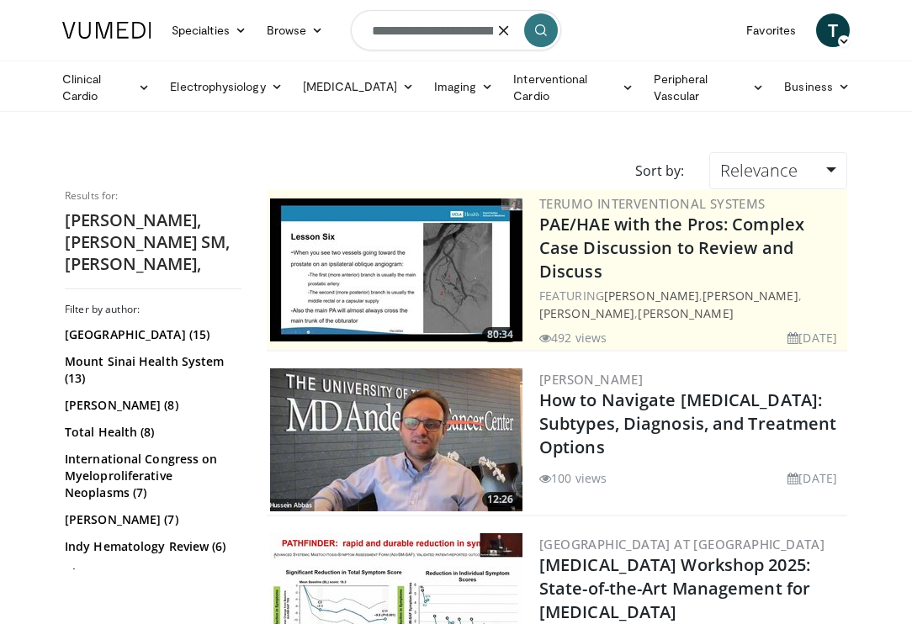
click at [437, 32] on input "**********" at bounding box center [456, 30] width 210 height 40
paste input "Search topics, interventions"
type input "**********"
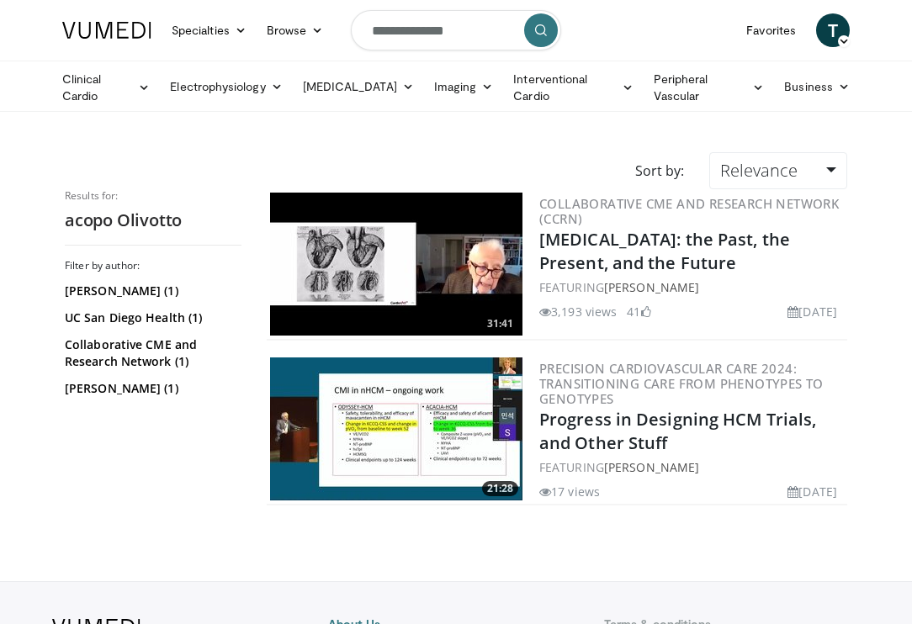
click at [452, 297] on img at bounding box center [396, 264] width 252 height 143
click at [378, 34] on input "**********" at bounding box center [456, 30] width 210 height 40
click at [377, 34] on input "**********" at bounding box center [456, 30] width 210 height 40
click at [374, 34] on input "**********" at bounding box center [456, 30] width 210 height 40
type input "**********"
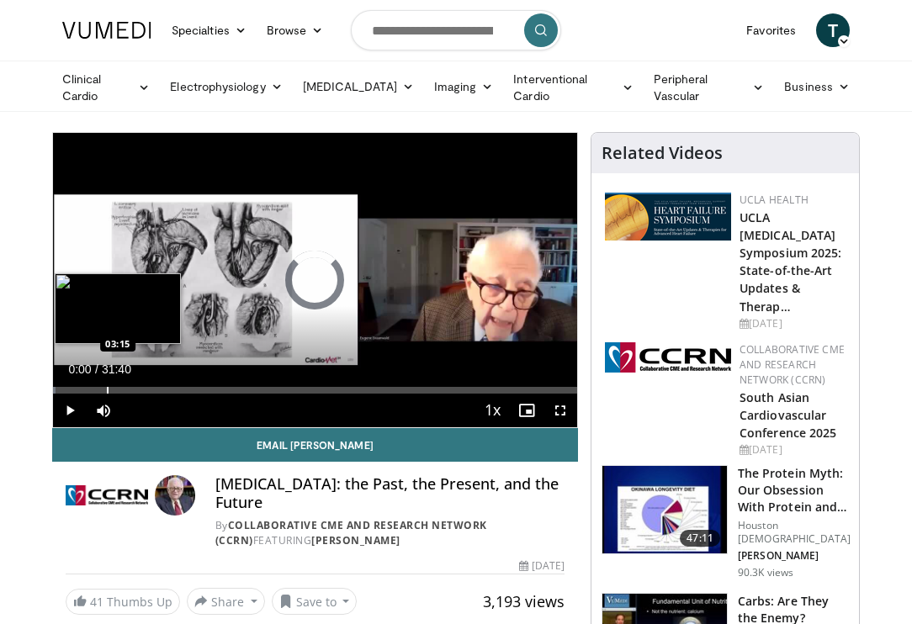
click at [107, 387] on div "Progress Bar" at bounding box center [108, 390] width 2 height 7
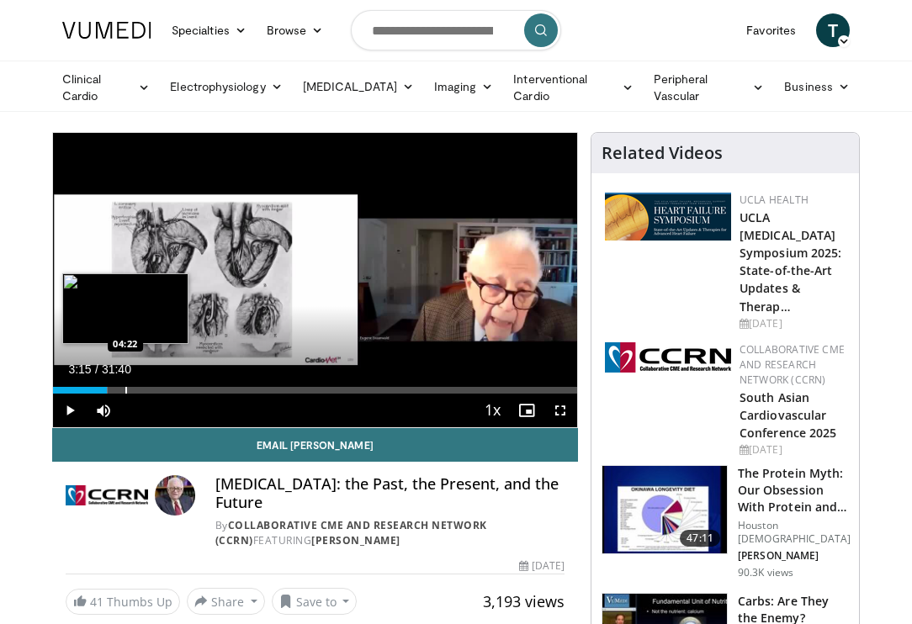
click at [125, 387] on div "Progress Bar" at bounding box center [126, 390] width 2 height 7
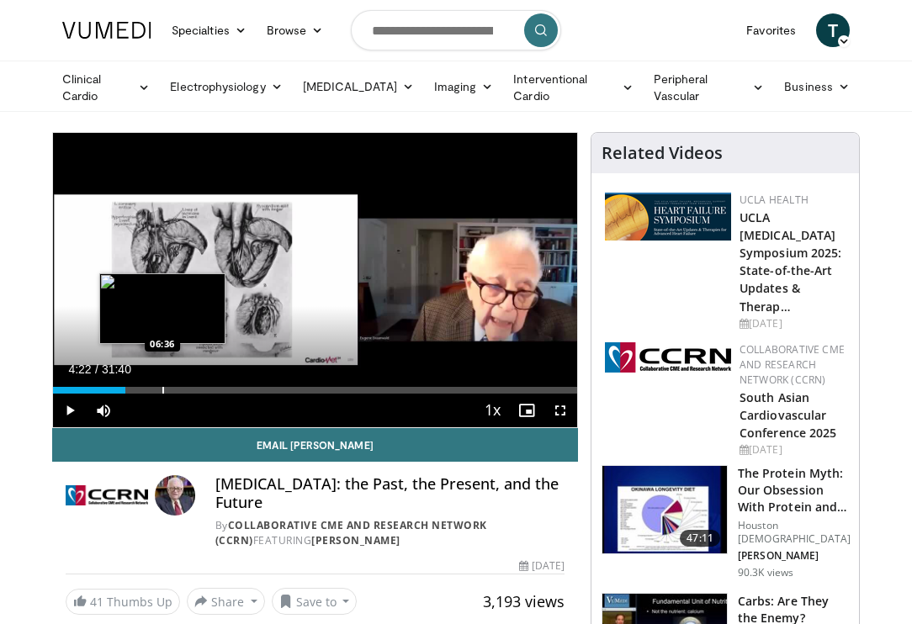
click at [162, 387] on div "Progress Bar" at bounding box center [163, 390] width 2 height 7
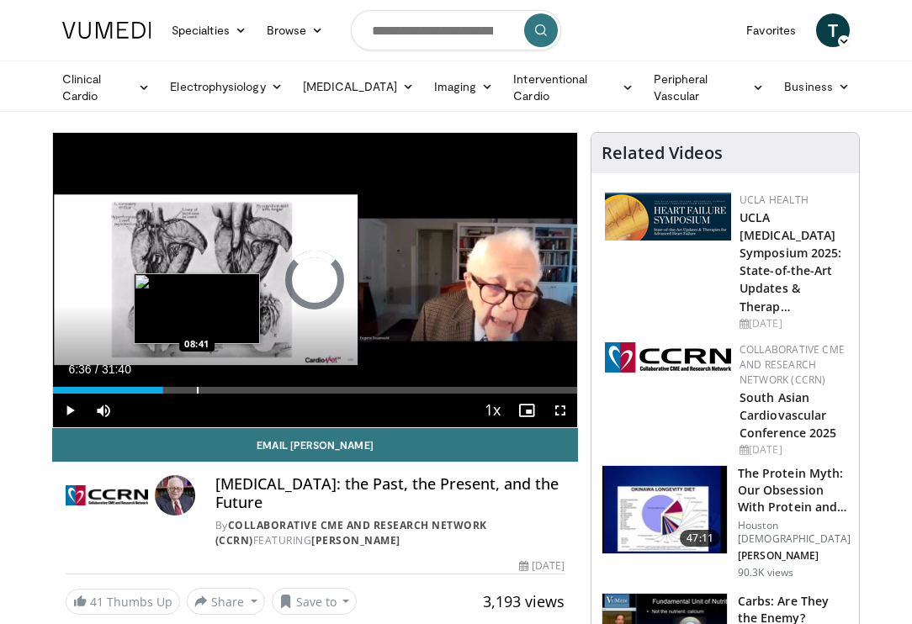
click at [197, 379] on div "Loaded : 21.00% 06:36 08:41" at bounding box center [315, 386] width 524 height 16
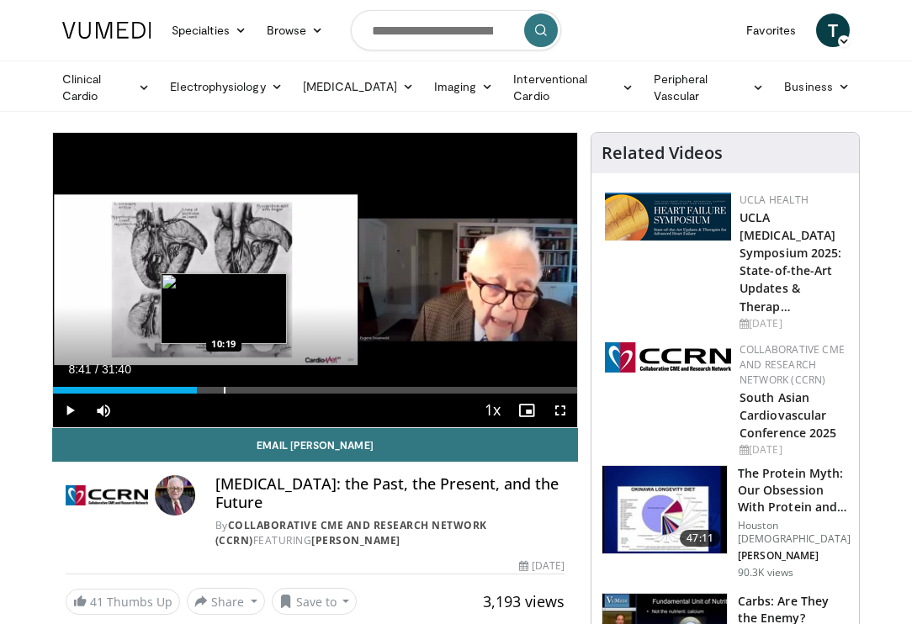
click at [224, 387] on div "Progress Bar" at bounding box center [225, 390] width 2 height 7
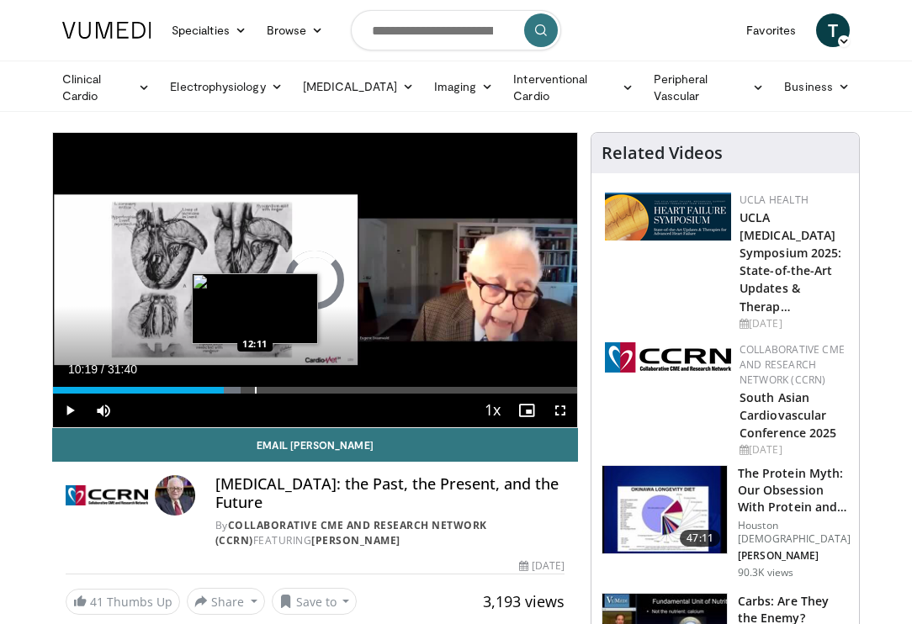
click at [255, 388] on div "Progress Bar" at bounding box center [256, 390] width 2 height 7
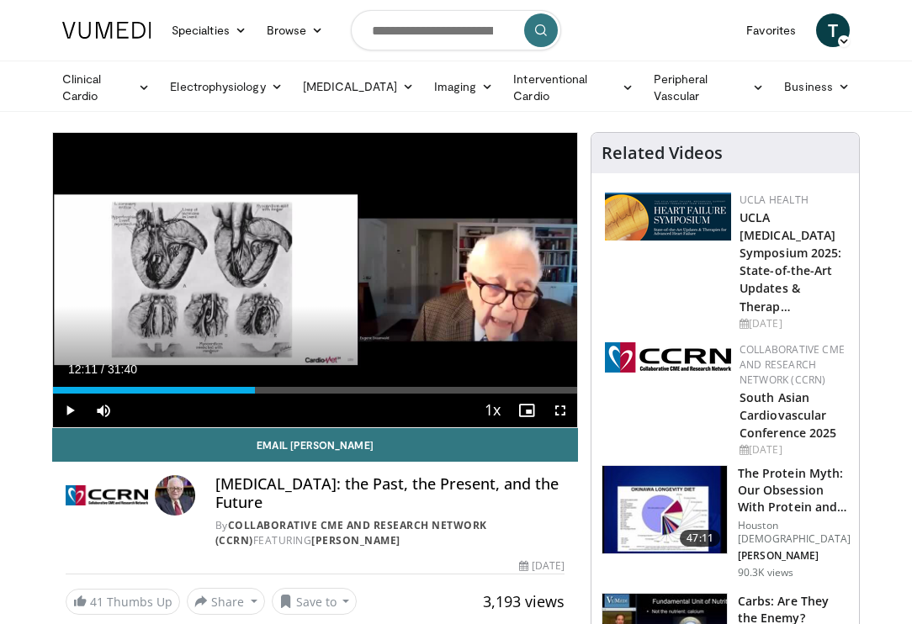
click at [289, 394] on div "Current Time 12:11 / Duration 31:40 Play Skip Backward Skip Forward Mute 0% Loa…" at bounding box center [315, 411] width 524 height 34
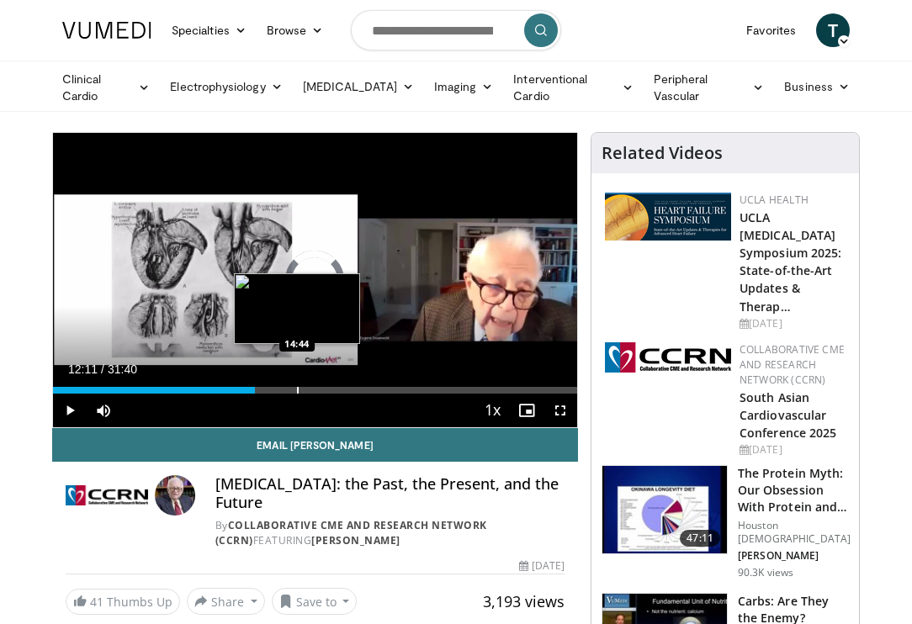
click at [297, 390] on div "Progress Bar" at bounding box center [298, 390] width 2 height 7
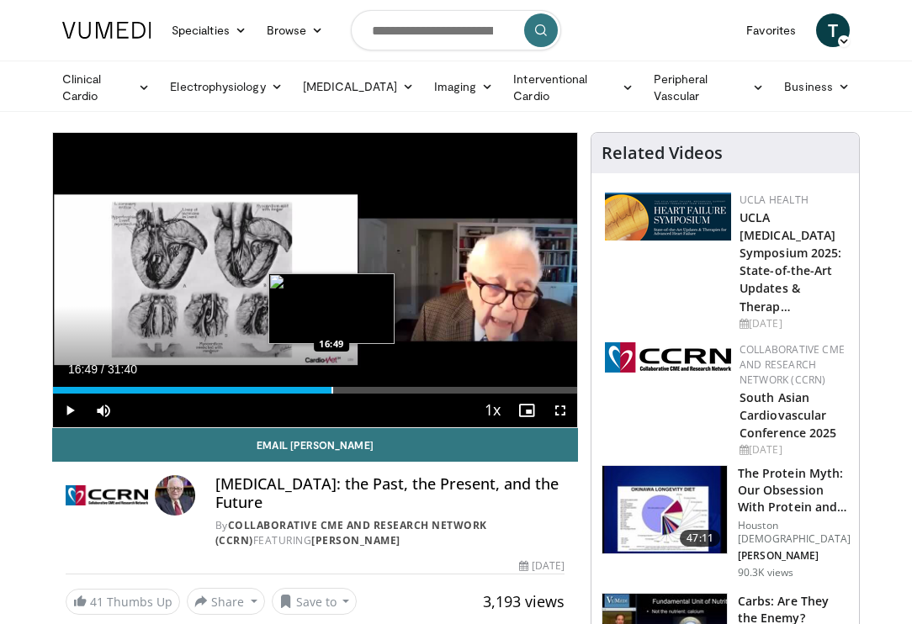
click at [332, 389] on div "Progress Bar" at bounding box center [333, 390] width 2 height 7
click at [360, 390] on div "Progress Bar" at bounding box center [361, 390] width 2 height 7
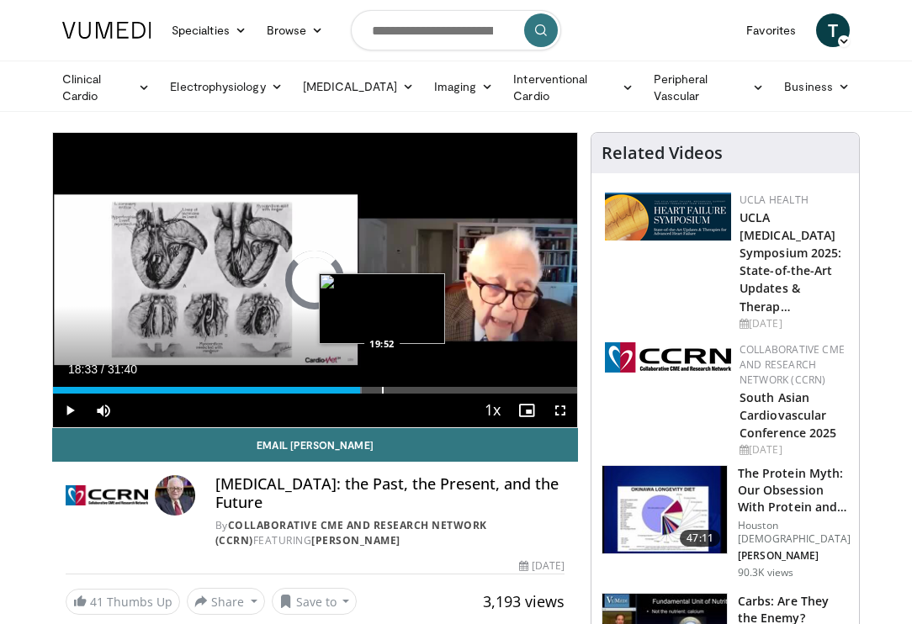
click at [382, 389] on div "Progress Bar" at bounding box center [383, 390] width 2 height 7
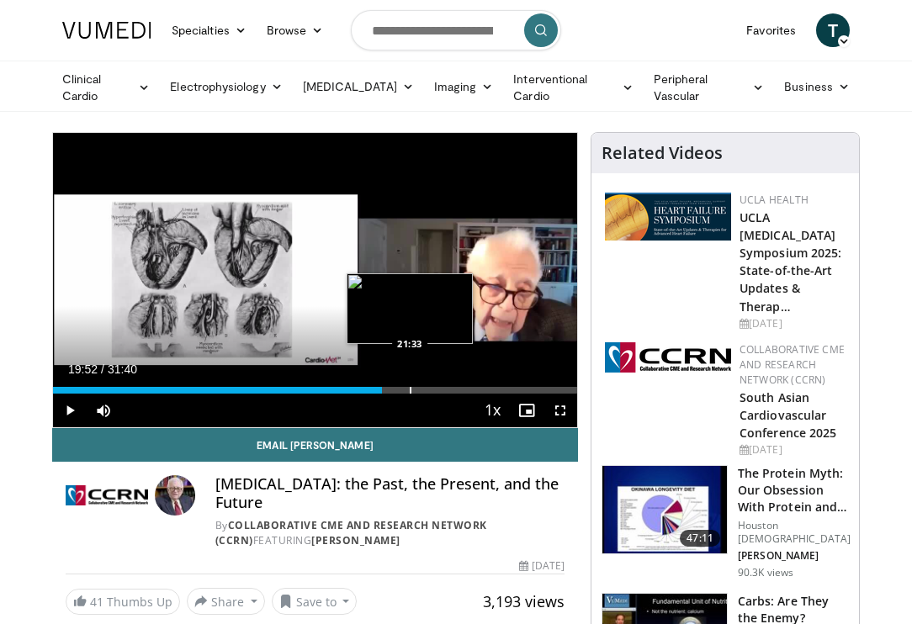
click at [410, 390] on div "Progress Bar" at bounding box center [411, 390] width 2 height 7
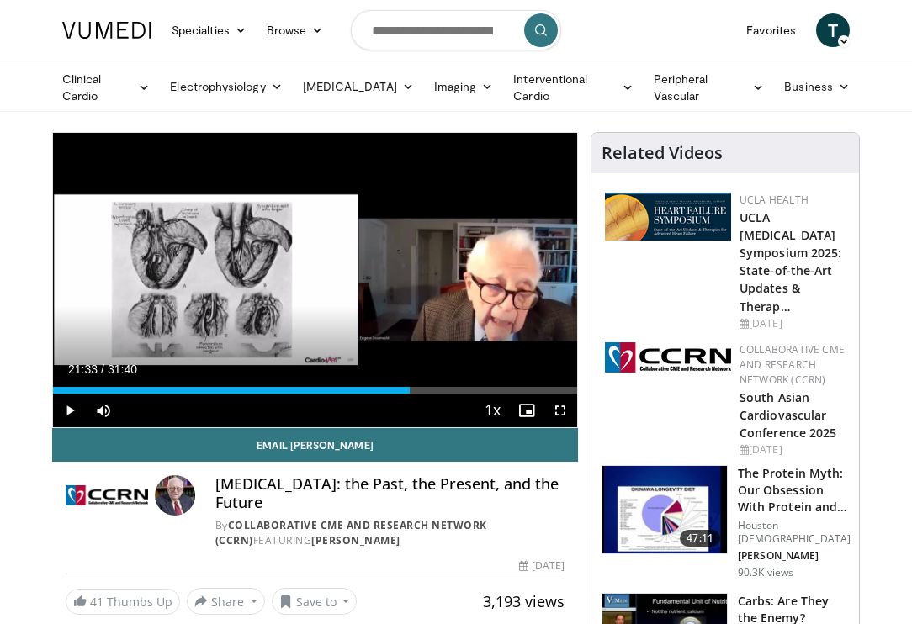
click at [380, 394] on div "Current Time 21:33 / Duration 31:40 Play Skip Backward Skip Forward Mute 0% Loa…" at bounding box center [315, 411] width 524 height 34
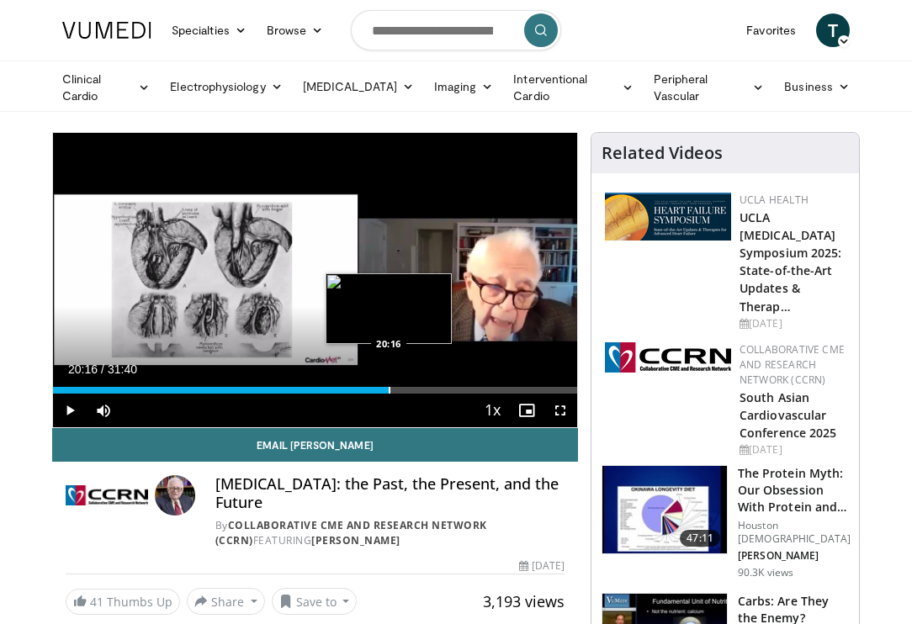
click at [389, 387] on div "Progress Bar" at bounding box center [390, 390] width 2 height 7
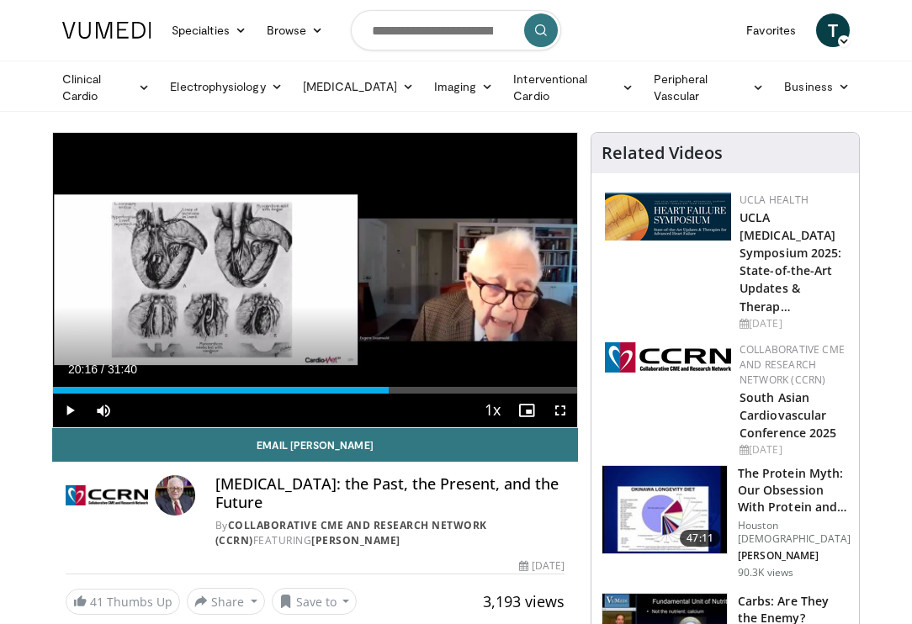
click at [376, 394] on div "Current Time 20:16 / Duration 31:40 Play Skip Backward Skip Forward Mute 0% Loa…" at bounding box center [315, 411] width 524 height 34
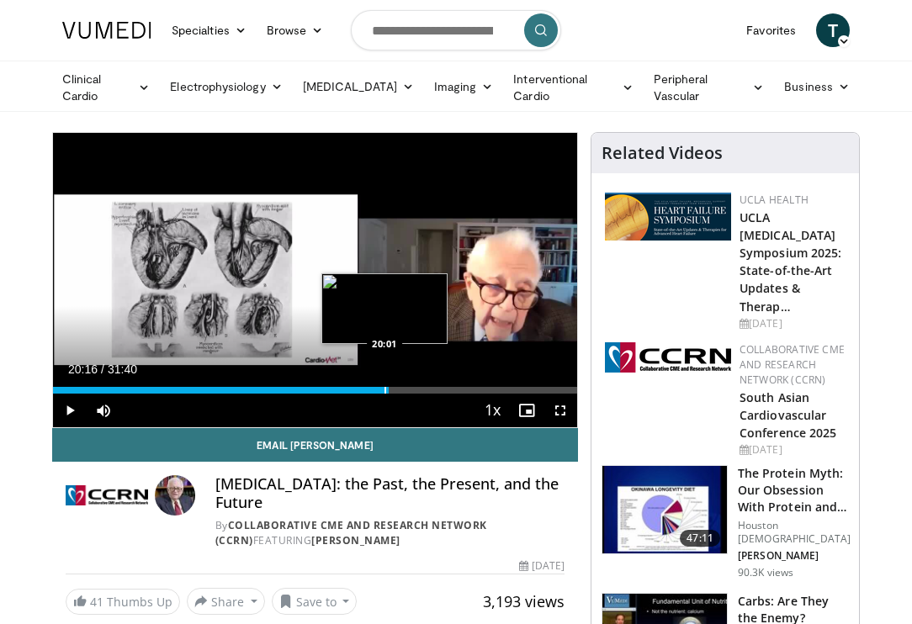
click at [385, 387] on div "Progress Bar" at bounding box center [386, 390] width 2 height 7
click at [374, 387] on div "Progress Bar" at bounding box center [375, 390] width 2 height 7
click at [368, 387] on div "Progress Bar" at bounding box center [369, 390] width 2 height 7
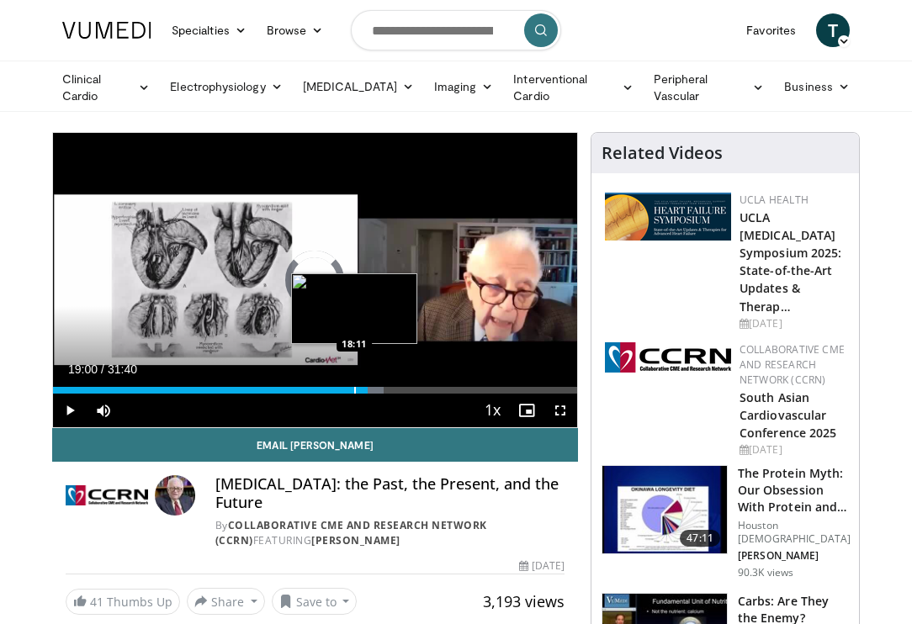
click at [354, 388] on div "Progress Bar" at bounding box center [355, 390] width 2 height 7
click at [346, 389] on div "Progress Bar" at bounding box center [347, 390] width 2 height 7
click at [353, 388] on div "Progress Bar" at bounding box center [354, 390] width 2 height 7
click at [363, 387] on div "Progress Bar" at bounding box center [364, 390] width 2 height 7
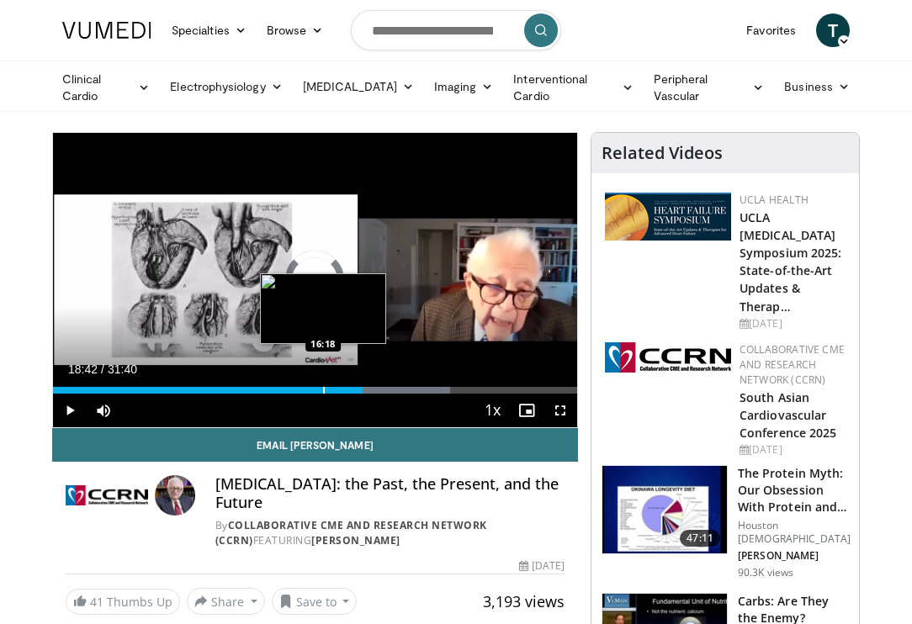
click at [322, 389] on div "18:42" at bounding box center [208, 390] width 310 height 7
click at [331, 387] on div "Progress Bar" at bounding box center [332, 390] width 2 height 7
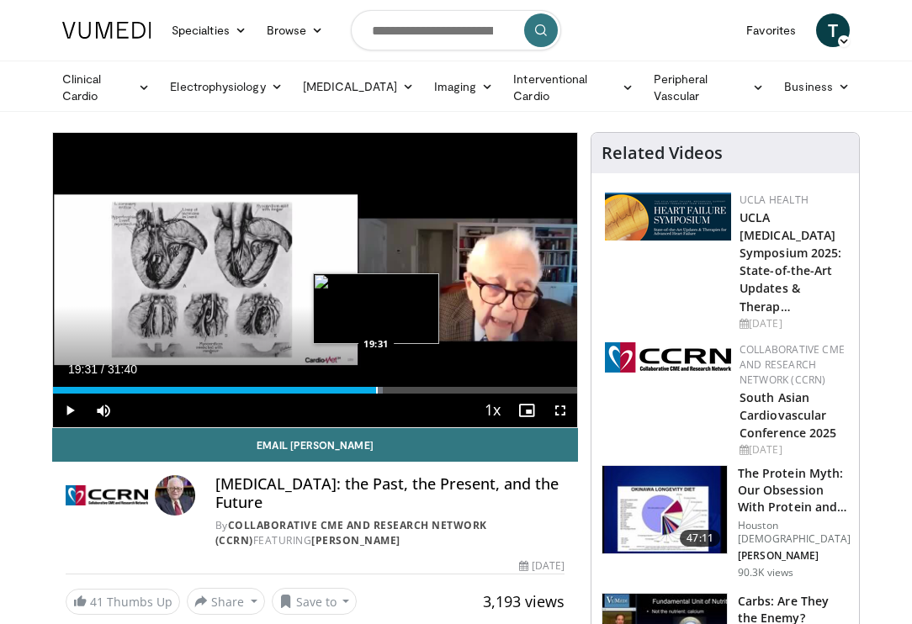
click at [376, 383] on div "Loaded : 62.91% 19:31 19:31" at bounding box center [315, 386] width 524 height 16
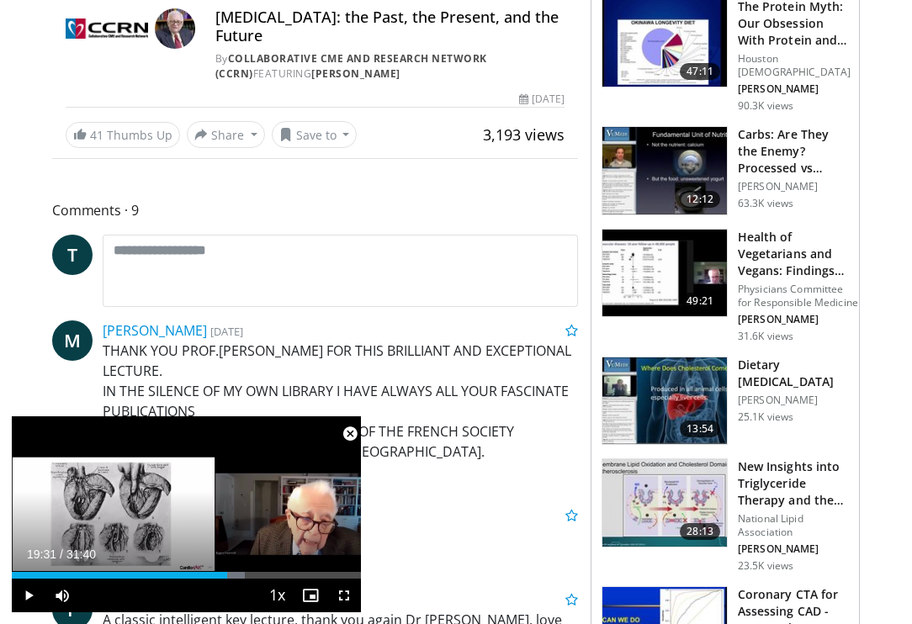
scroll to position [210, 0]
